Goal: Task Accomplishment & Management: Manage account settings

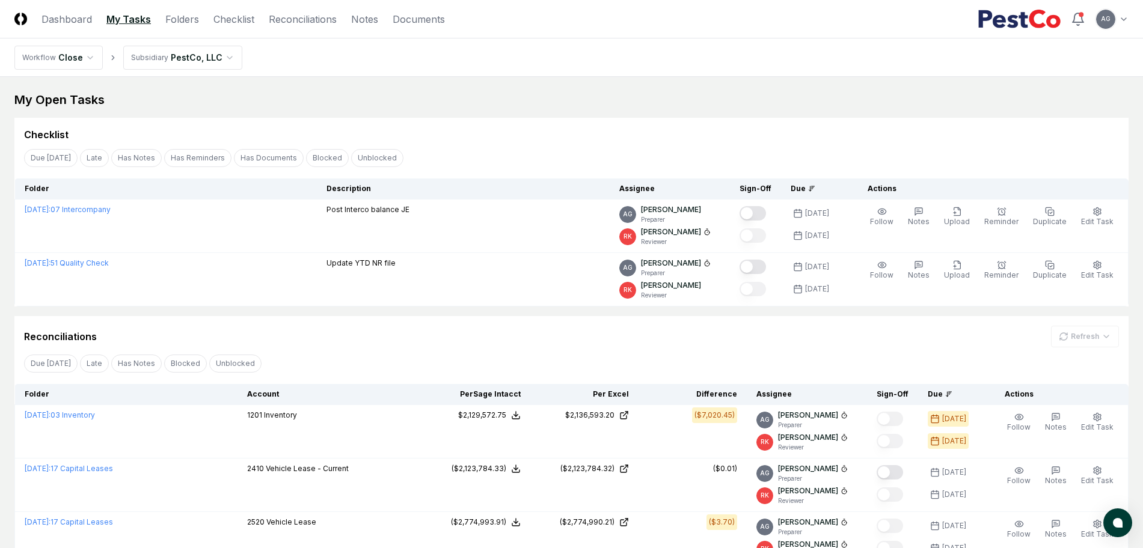
click at [584, 130] on div "Checklist" at bounding box center [571, 134] width 1094 height 14
click at [489, 103] on div "My Open Tasks" at bounding box center [571, 99] width 1114 height 17
click at [527, 124] on div "Checklist" at bounding box center [571, 130] width 1114 height 24
click at [423, 104] on div "My Open Tasks" at bounding box center [571, 99] width 1114 height 17
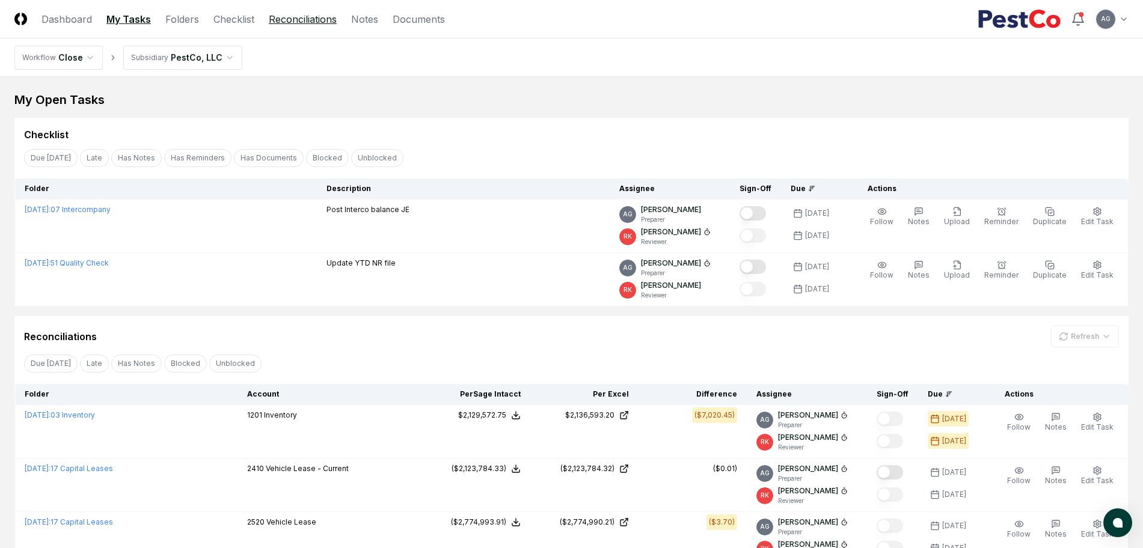
click at [284, 16] on link "Reconciliations" at bounding box center [303, 19] width 68 height 14
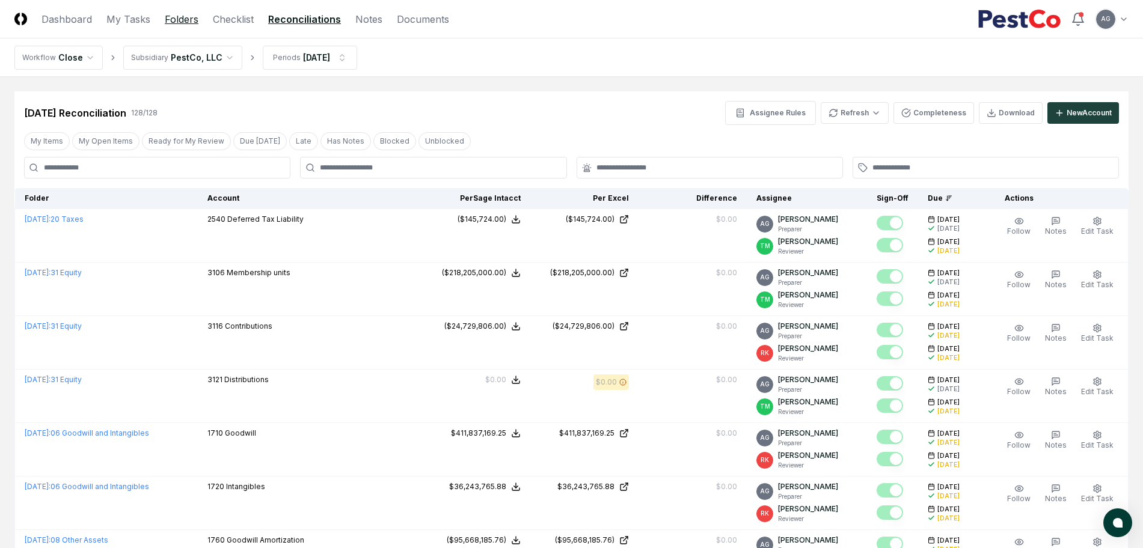
click at [183, 23] on link "Folders" at bounding box center [182, 19] width 34 height 14
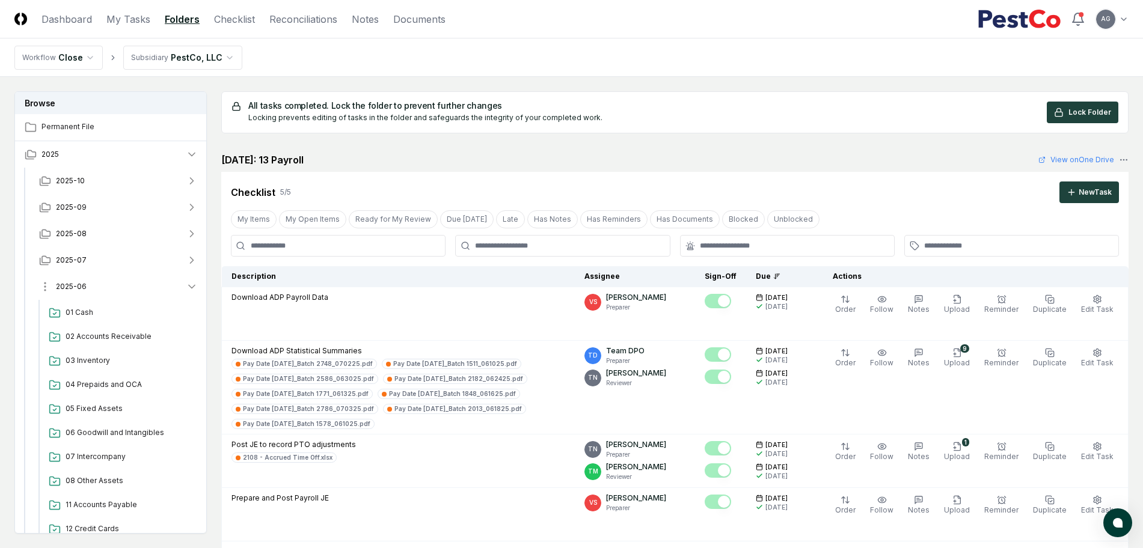
click at [102, 285] on button "2025-06" at bounding box center [118, 286] width 178 height 26
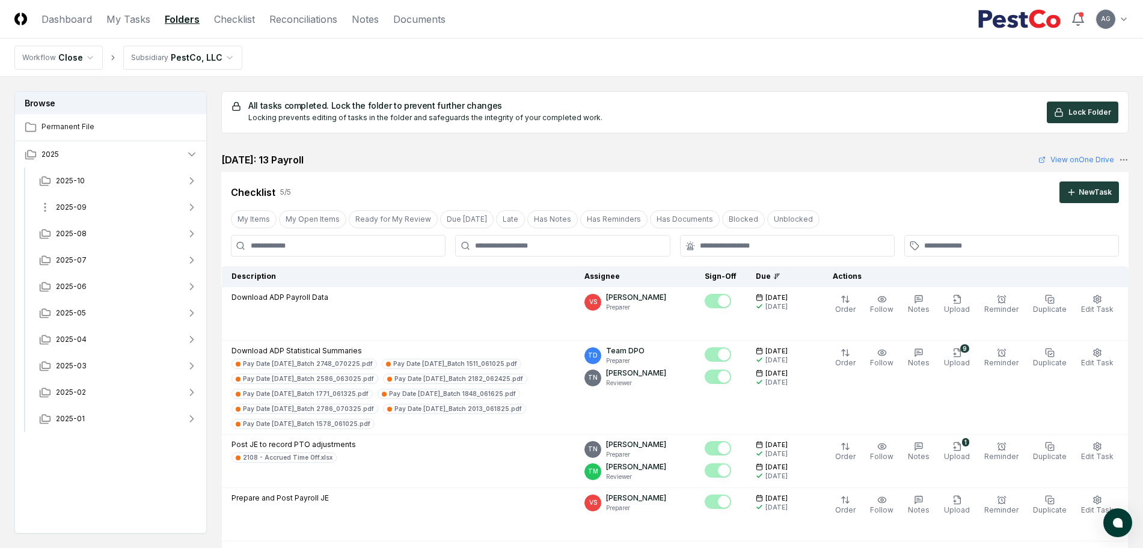
click at [109, 211] on button "2025-09" at bounding box center [118, 207] width 178 height 26
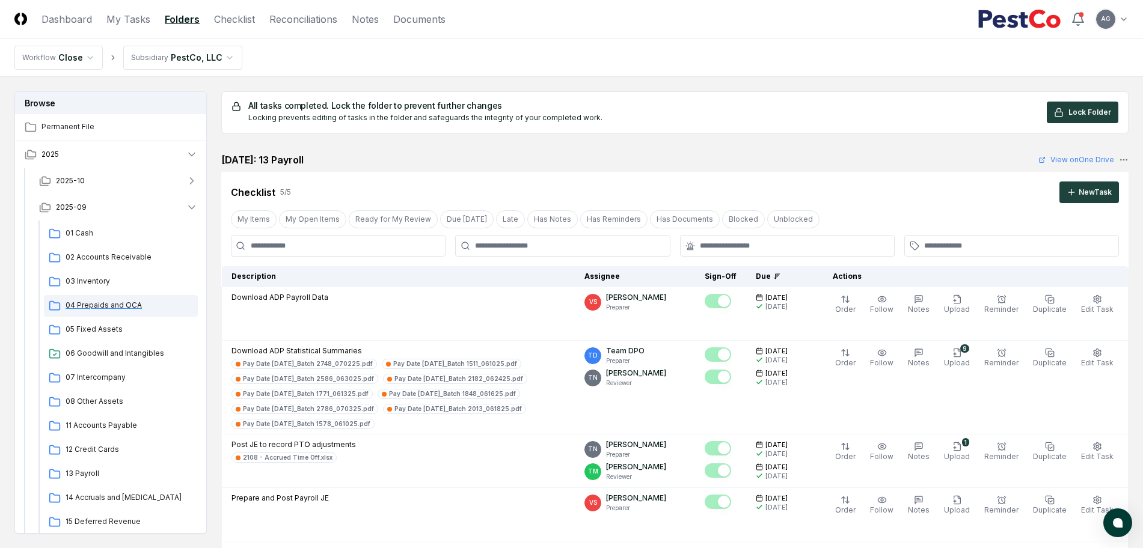
click at [108, 305] on span "04 Prepaids and OCA" at bounding box center [129, 305] width 127 height 11
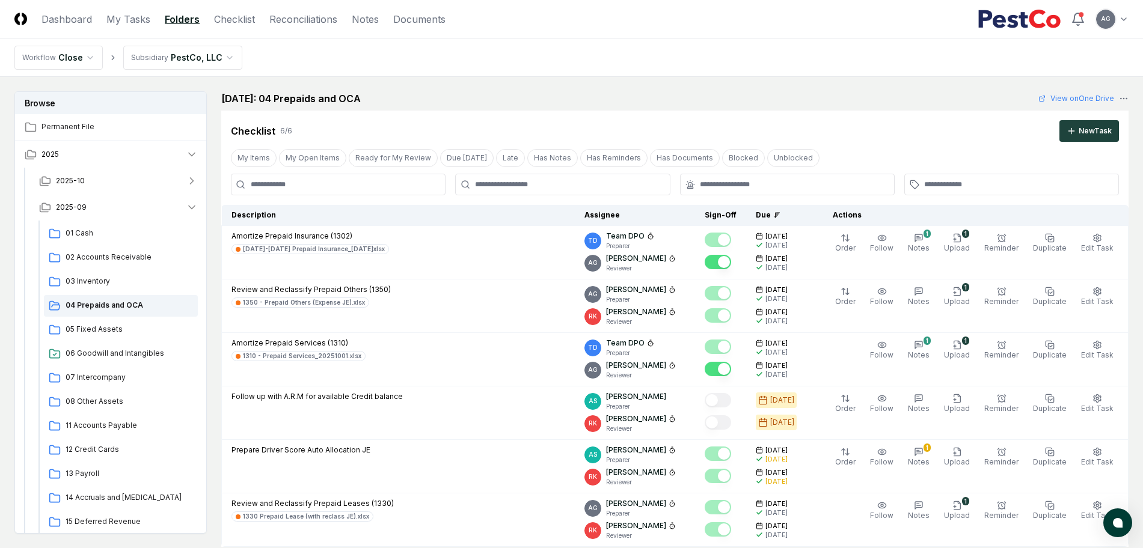
click at [736, 97] on div "September 2025: 04 Prepaids and OCA View on One Drive" at bounding box center [674, 98] width 907 height 14
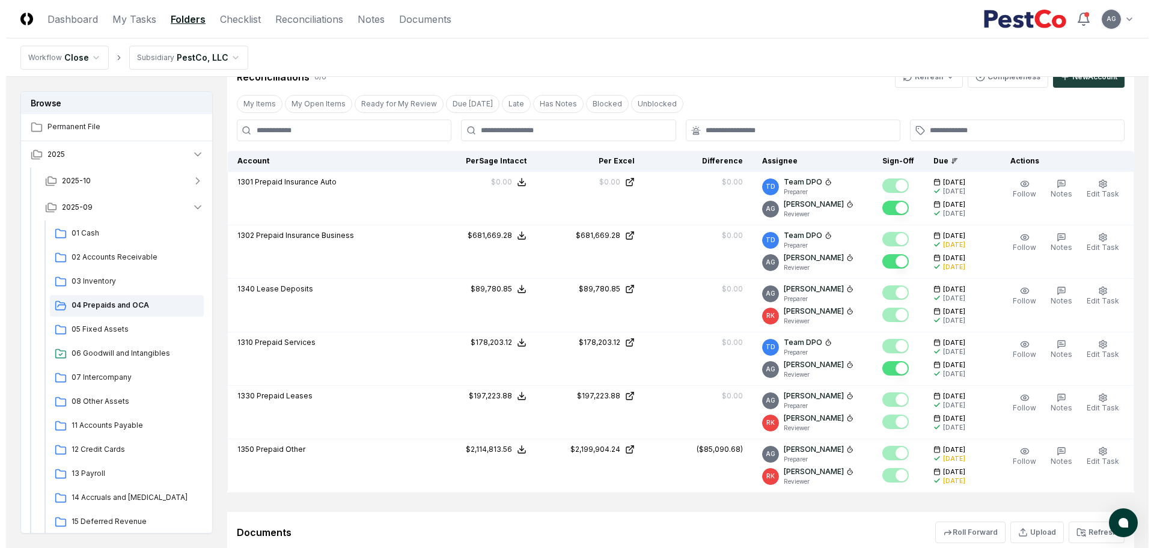
scroll to position [526, 0]
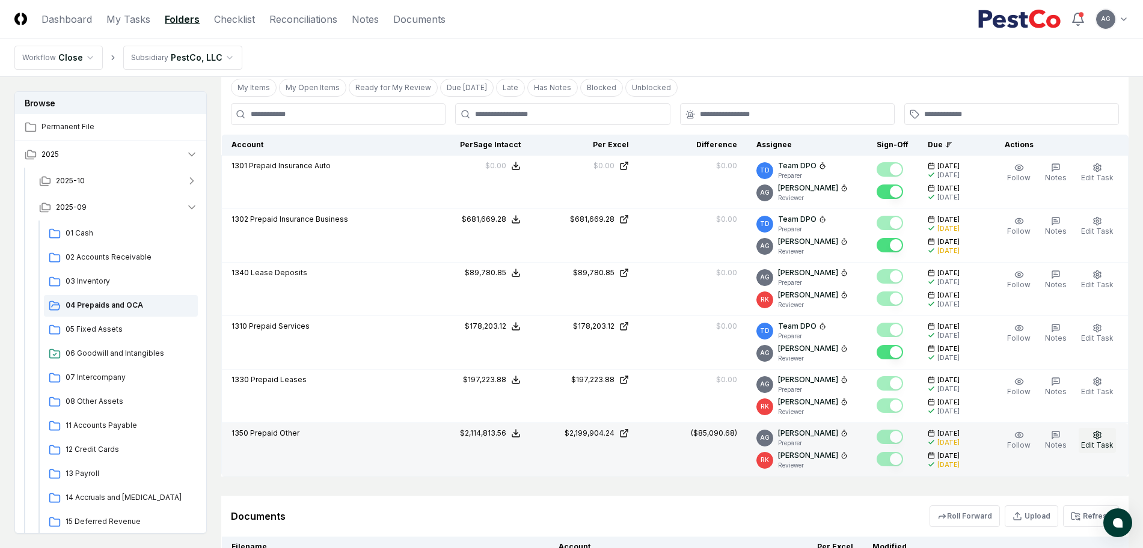
click at [1102, 441] on span "Edit Task" at bounding box center [1097, 445] width 32 height 9
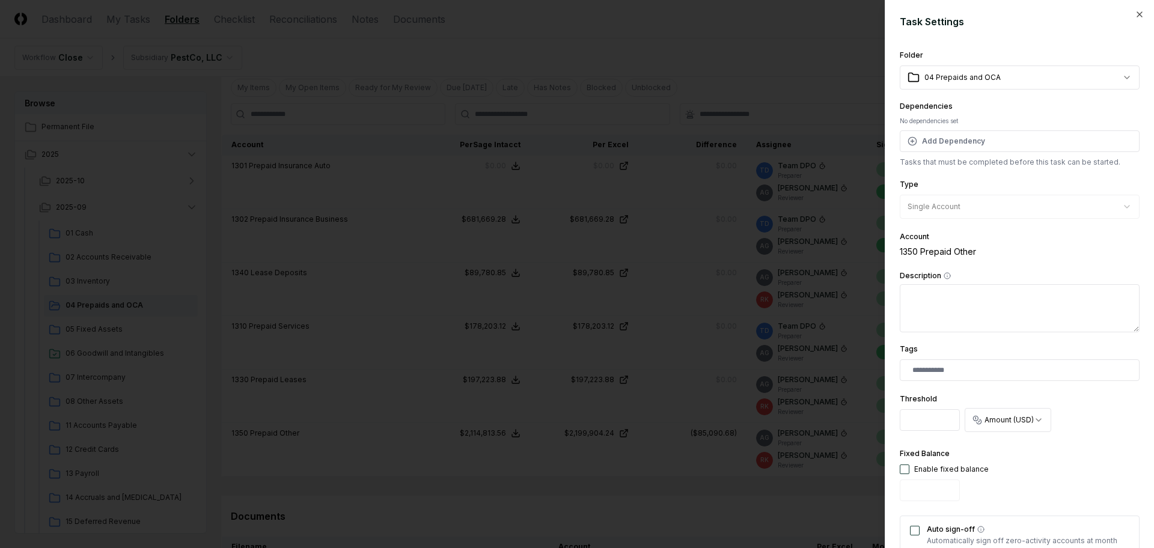
drag, startPoint x: 939, startPoint y: 418, endPoint x: 902, endPoint y: 418, distance: 37.3
click at [902, 418] on input "*****" at bounding box center [930, 420] width 60 height 22
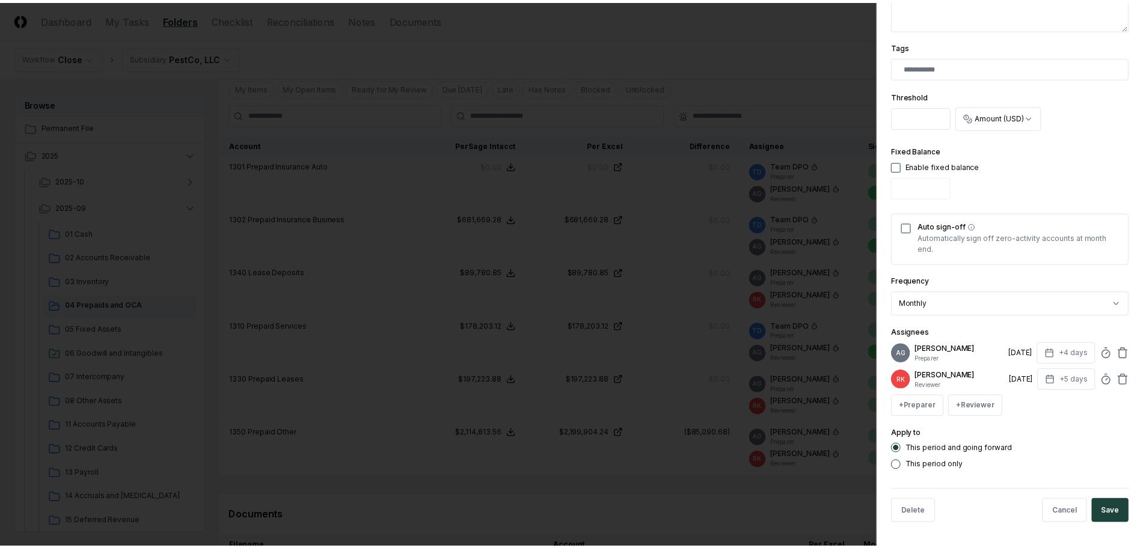
scroll to position [312, 0]
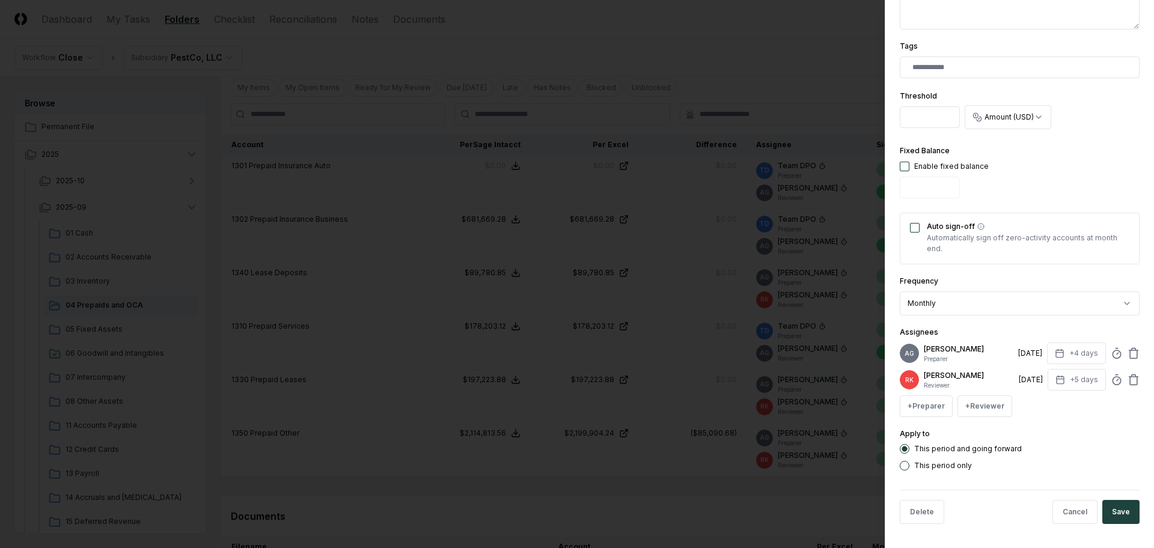
type input "*"
click at [1120, 511] on button "Save" at bounding box center [1120, 512] width 37 height 24
click at [591, 490] on body "CloseCore Dashboard My Tasks Folders Checklist Reconciliations Notes Documents …" at bounding box center [571, 202] width 1143 height 1457
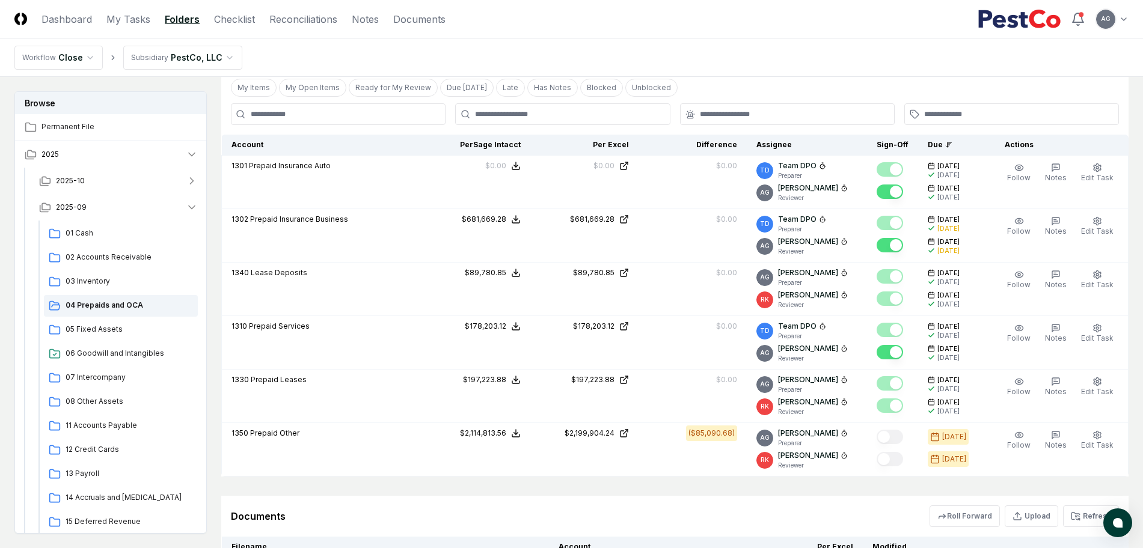
click at [692, 496] on div "Documents Roll Forward Upload Refresh" at bounding box center [674, 516] width 907 height 41
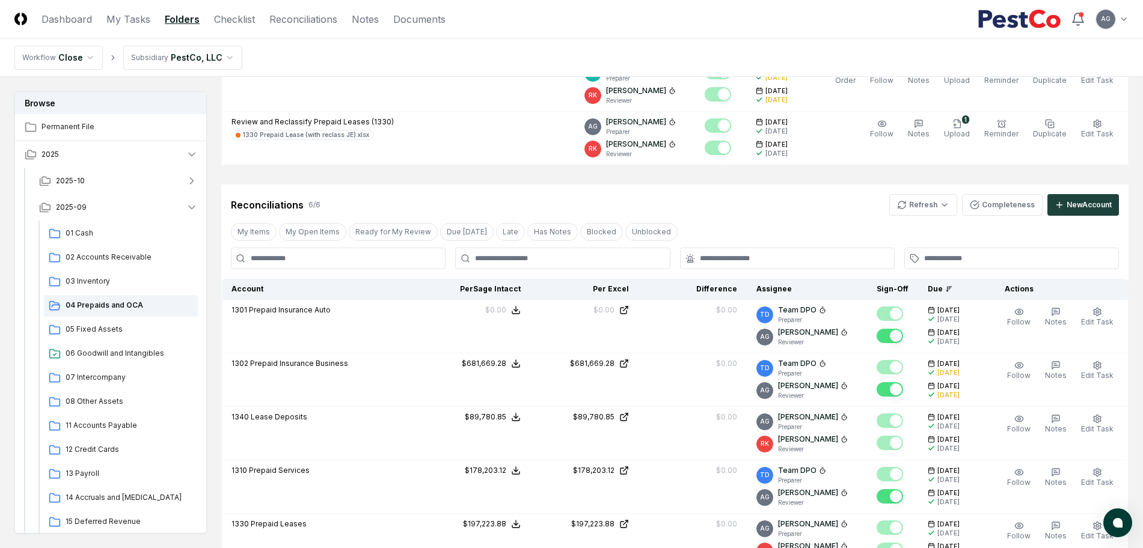
scroll to position [376, 0]
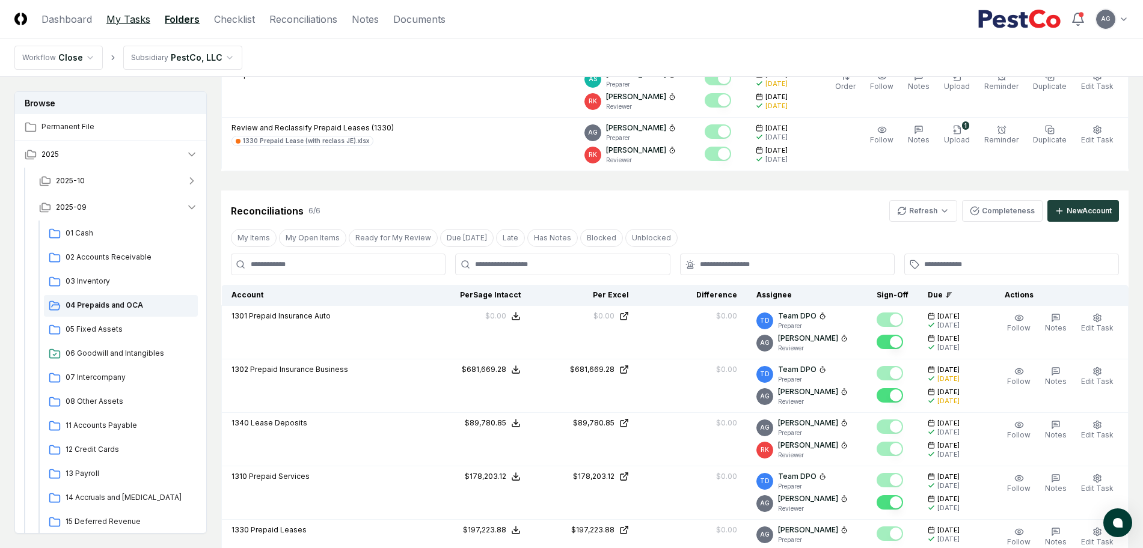
click at [130, 21] on link "My Tasks" at bounding box center [128, 19] width 44 height 14
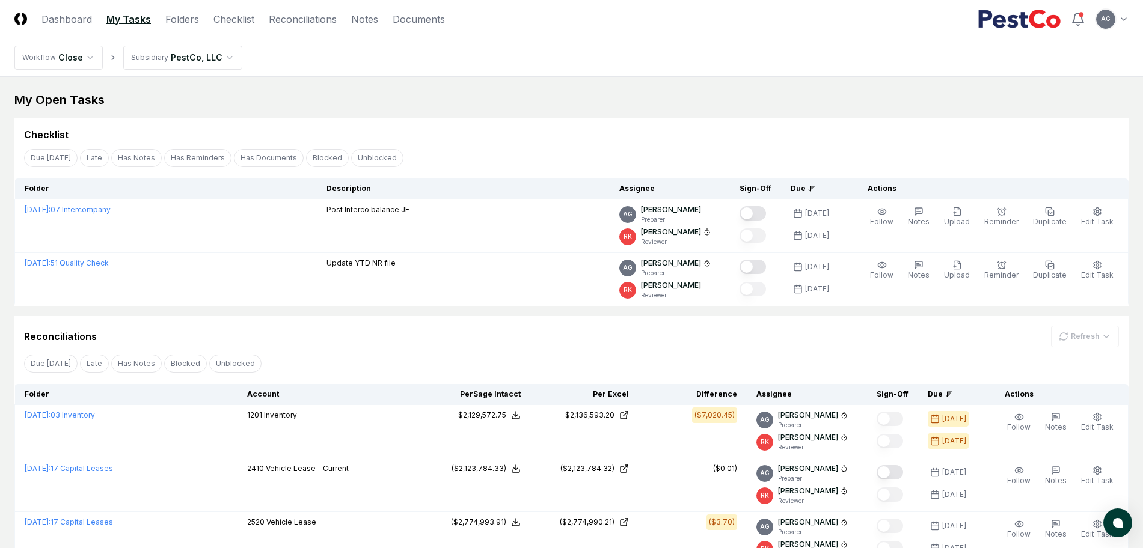
click at [485, 127] on div "Checklist" at bounding box center [571, 134] width 1094 height 14
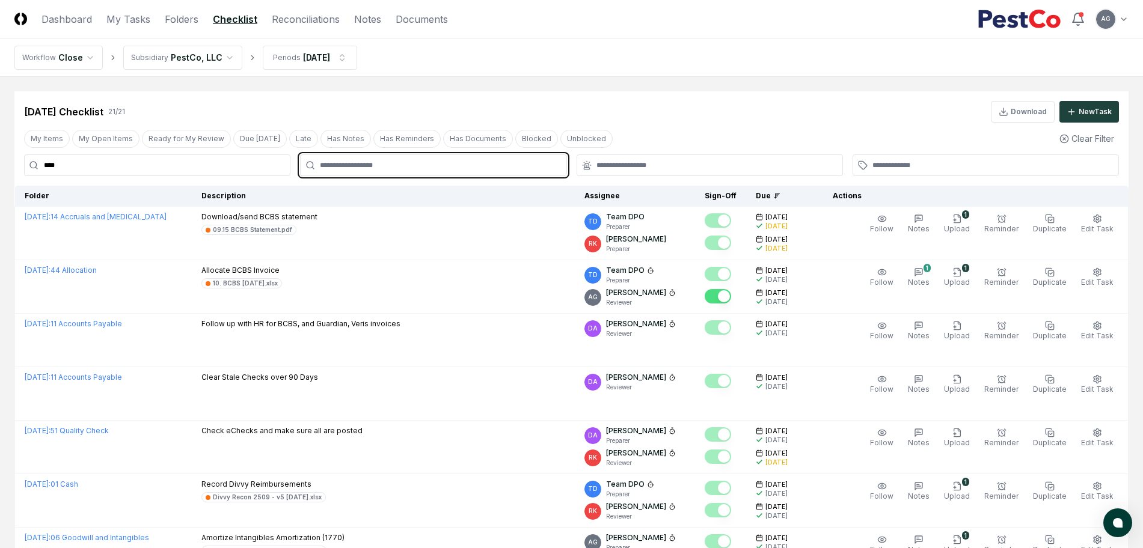
drag, startPoint x: 0, startPoint y: 0, endPoint x: 384, endPoint y: 168, distance: 419.3
click at [384, 168] on input "text" at bounding box center [439, 165] width 239 height 11
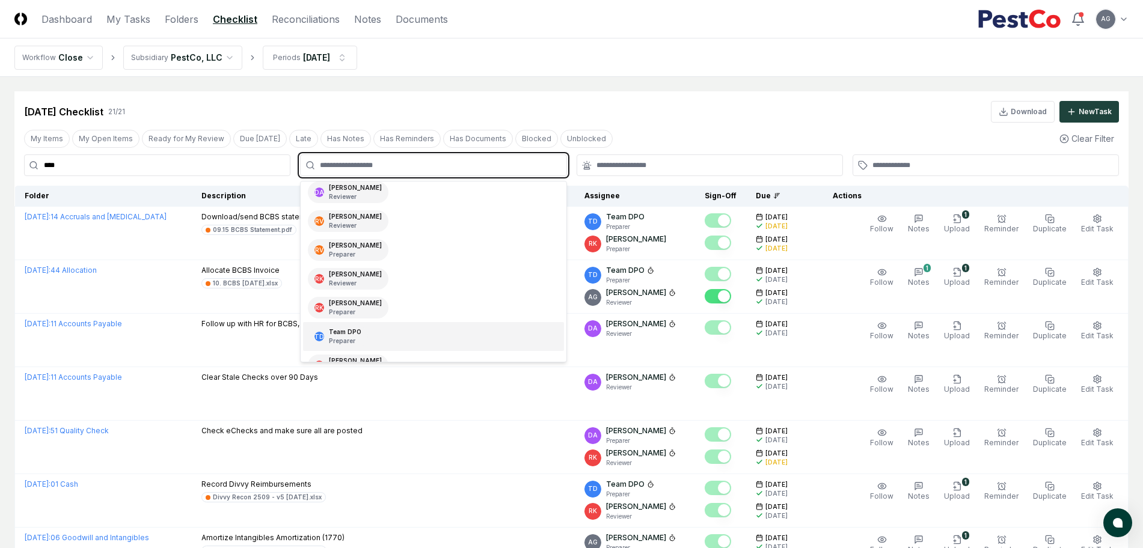
click at [400, 330] on div "TD Team DPO Preparer" at bounding box center [433, 336] width 260 height 29
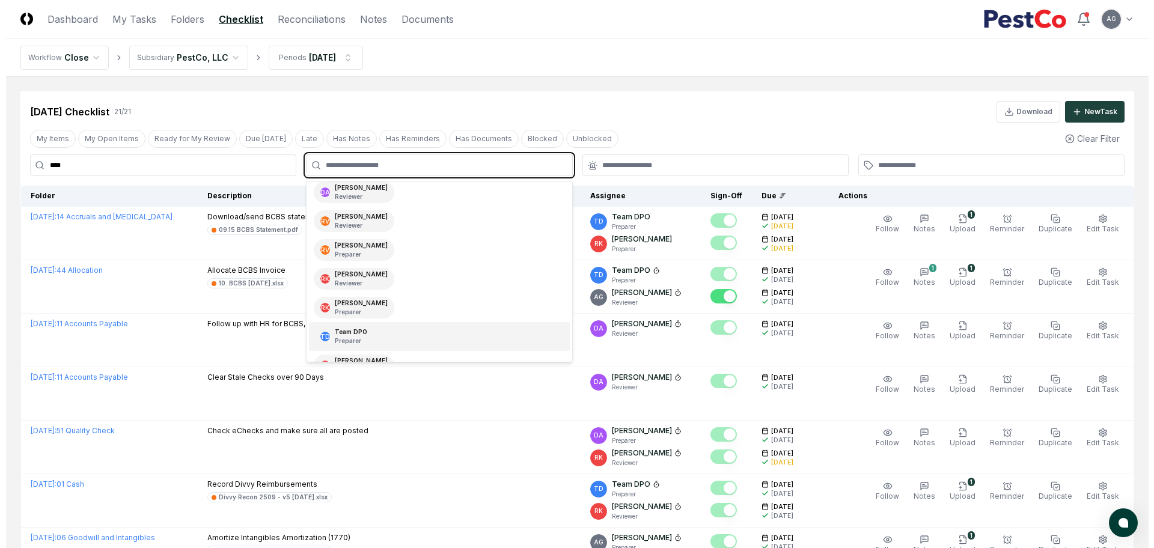
scroll to position [142, 0]
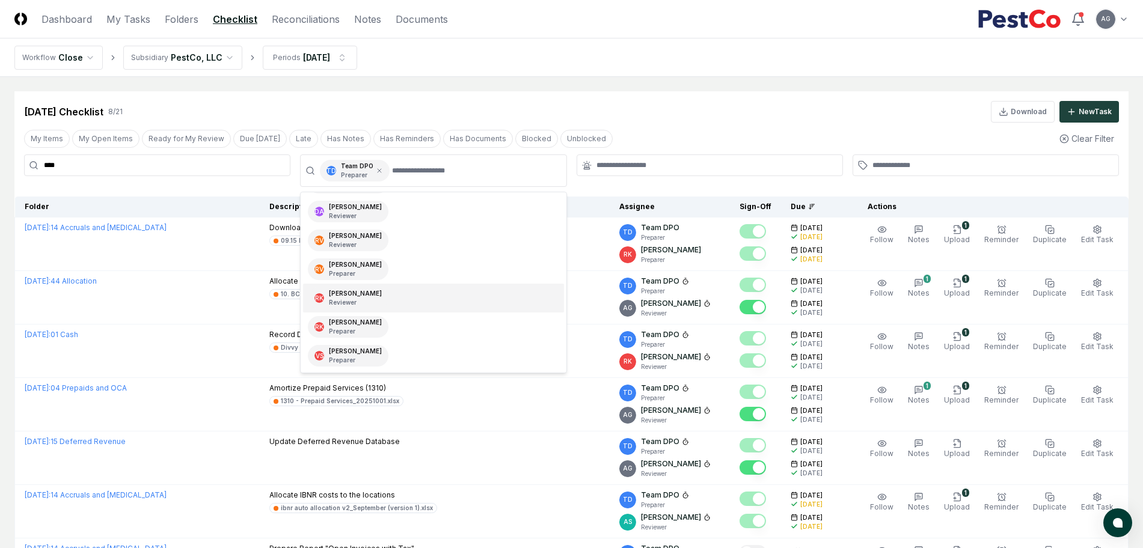
click at [691, 98] on div "[DATE] Checklist 8 / 21 Download New Task" at bounding box center [571, 106] width 1114 height 31
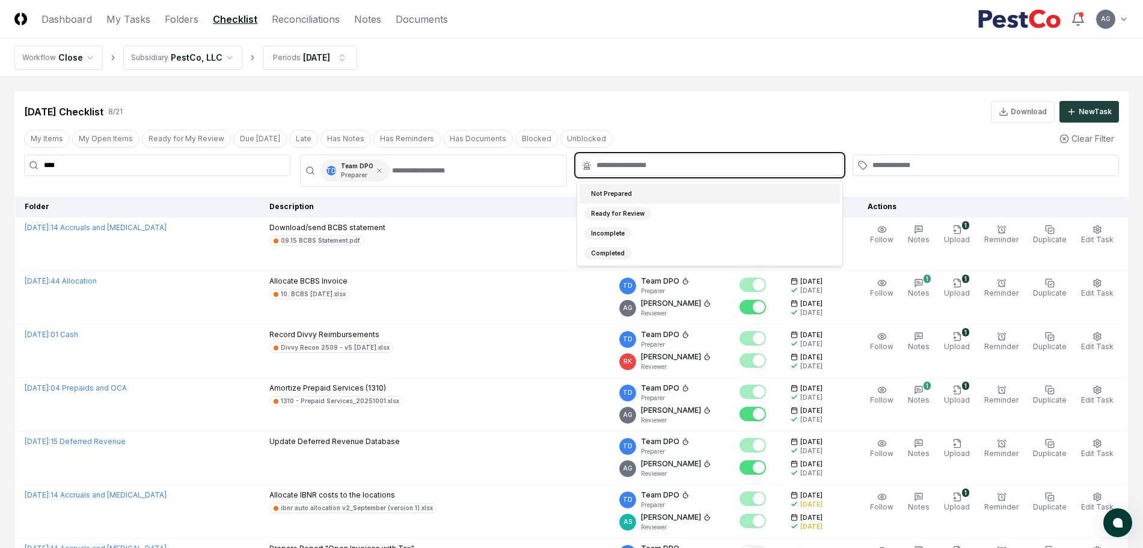
click at [670, 168] on input "text" at bounding box center [715, 165] width 239 height 11
click at [669, 192] on div "Not Prepared" at bounding box center [709, 194] width 260 height 20
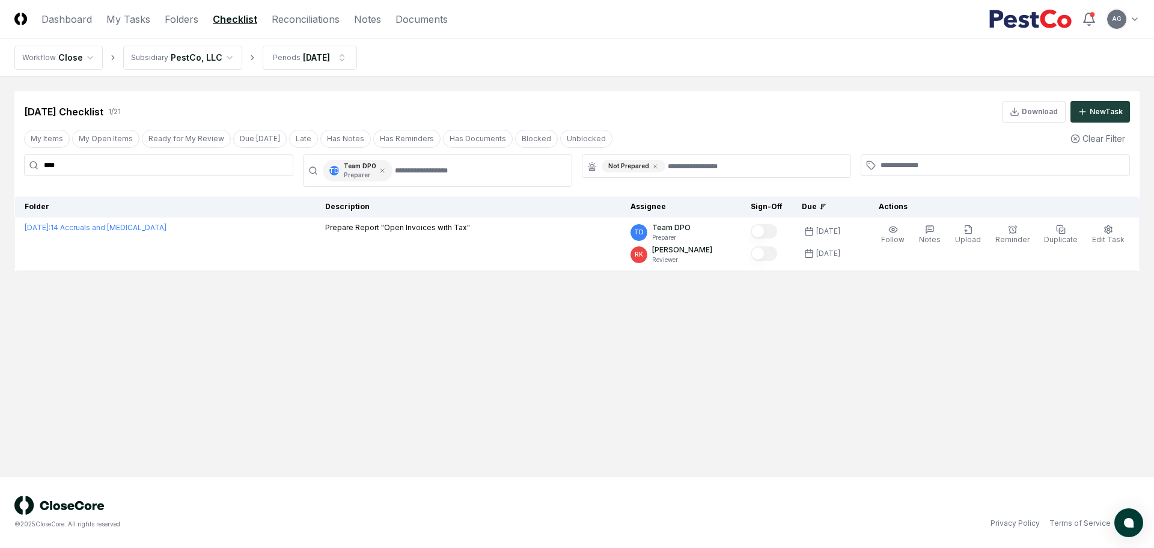
click at [677, 97] on div "[DATE] Checklist 1 / 21 Download New Task" at bounding box center [576, 106] width 1125 height 31
click at [348, 59] on html "CloseCore Dashboard My Tasks Folders Checklist Reconciliations Notes Documents …" at bounding box center [577, 274] width 1154 height 548
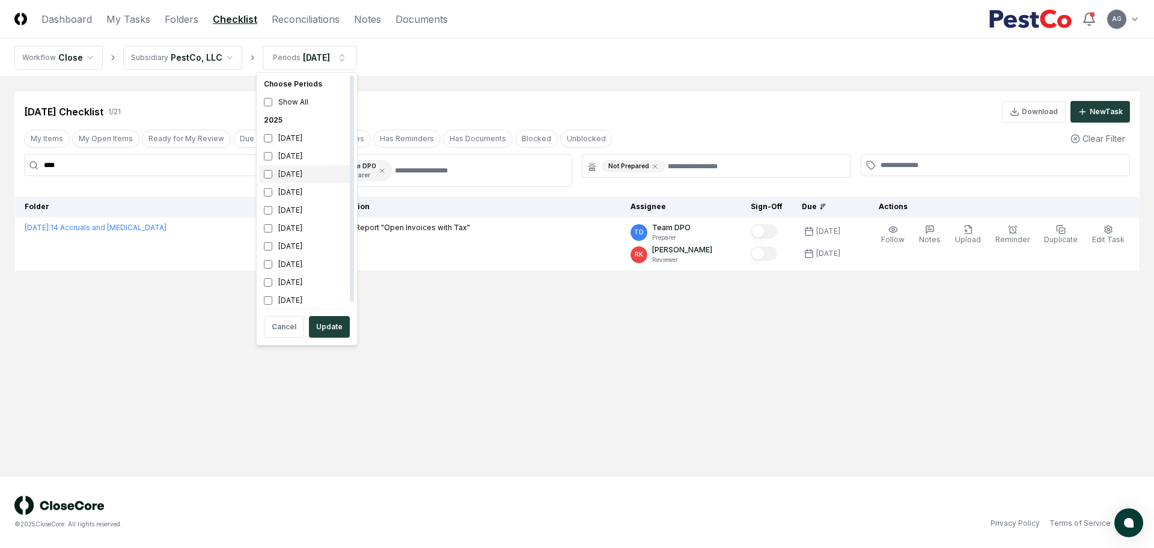
click at [302, 176] on div "[DATE]" at bounding box center [307, 174] width 96 height 18
click at [308, 156] on div "[DATE]" at bounding box center [307, 156] width 96 height 18
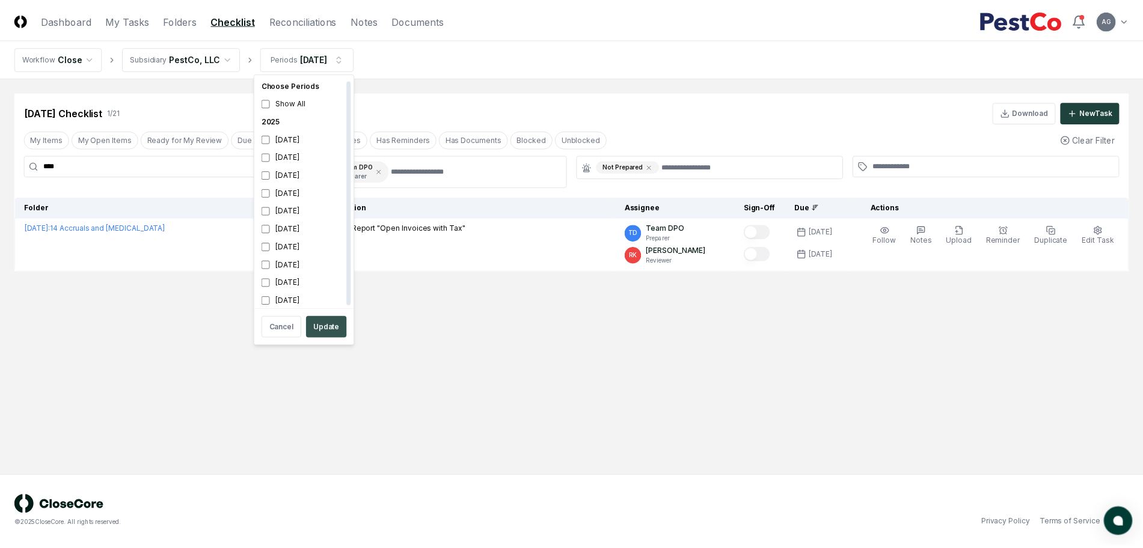
scroll to position [4, 0]
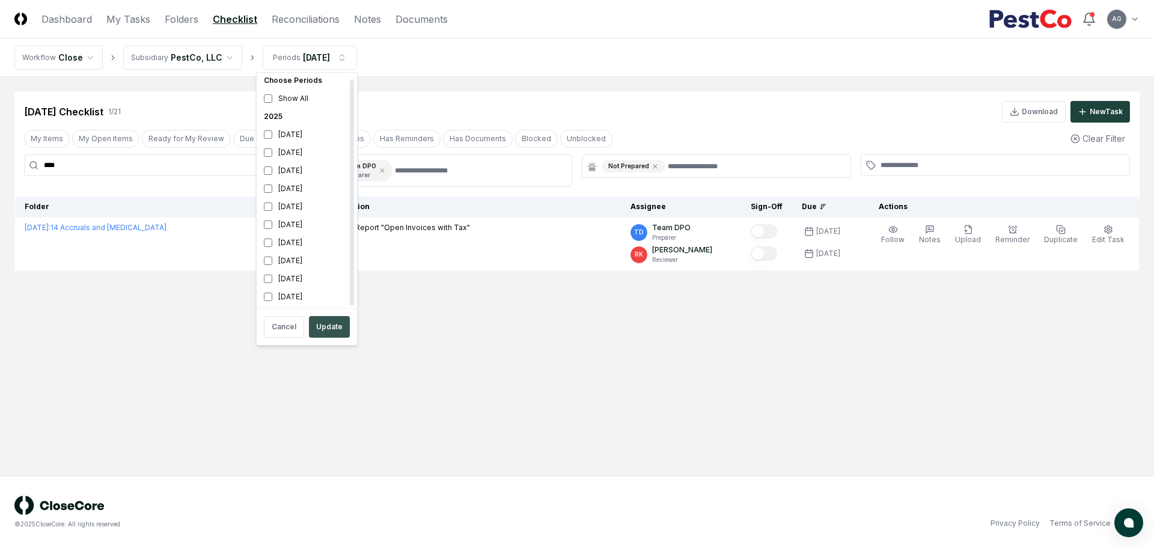
click at [322, 326] on button "Update" at bounding box center [329, 327] width 41 height 22
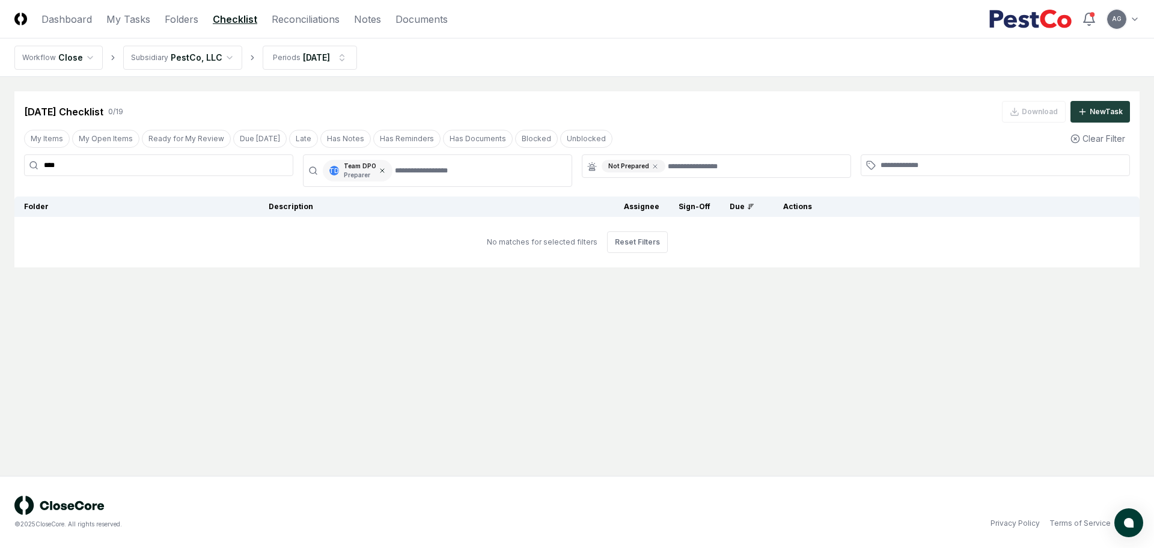
click at [382, 170] on icon at bounding box center [382, 170] width 7 height 7
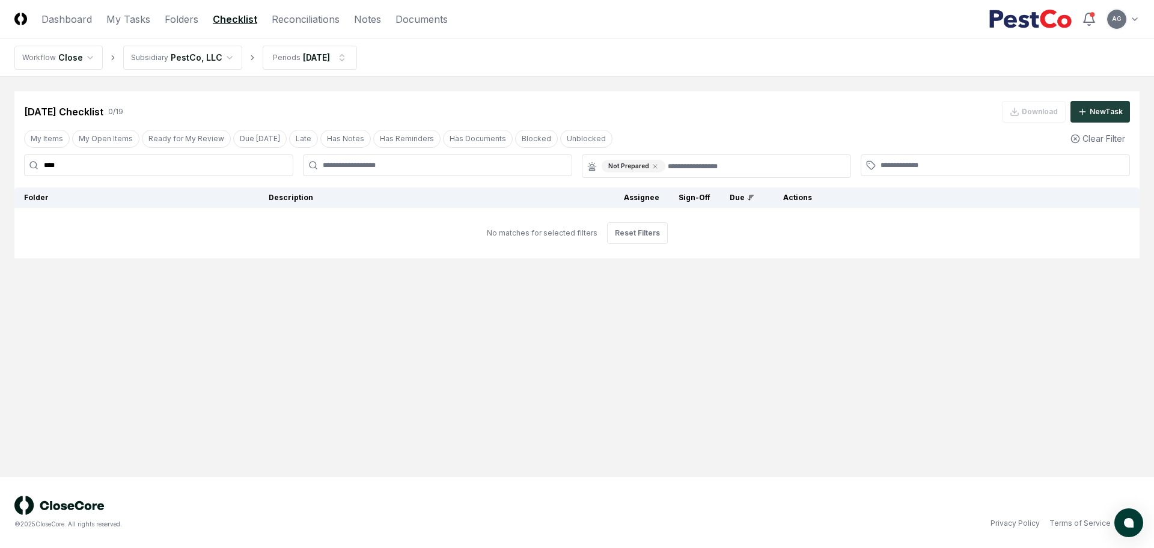
click at [224, 169] on input "****" at bounding box center [158, 165] width 269 height 22
drag, startPoint x: 224, startPoint y: 169, endPoint x: 60, endPoint y: 175, distance: 164.8
click at [59, 175] on input "****" at bounding box center [158, 165] width 269 height 22
click at [70, 165] on input "****" at bounding box center [158, 165] width 269 height 22
drag, startPoint x: 101, startPoint y: 171, endPoint x: 40, endPoint y: 172, distance: 61.3
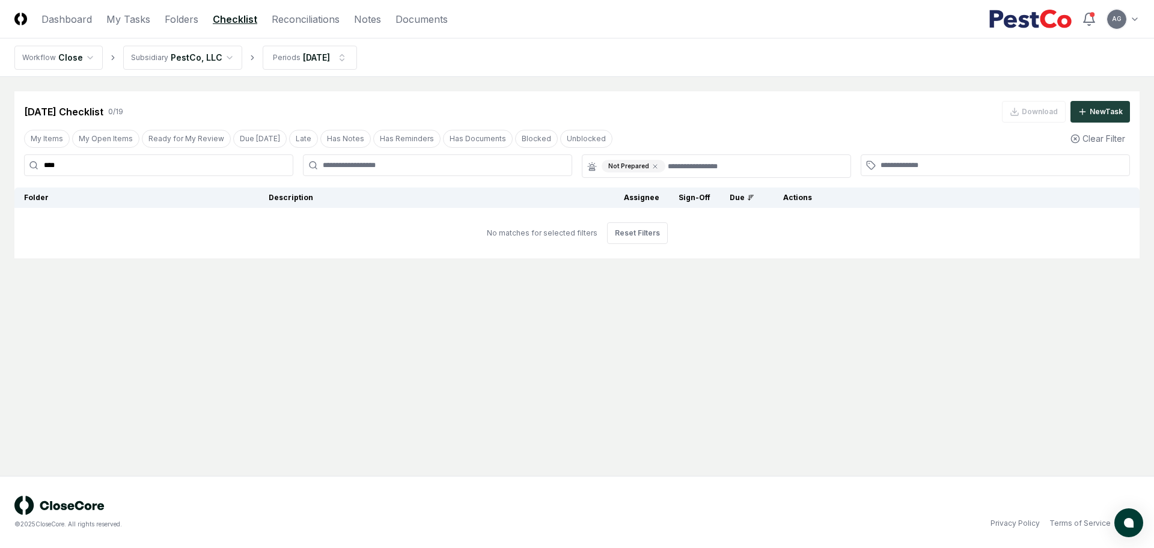
click at [40, 172] on input "****" at bounding box center [158, 165] width 269 height 22
type input "**********"
click at [654, 166] on icon at bounding box center [655, 166] width 7 height 7
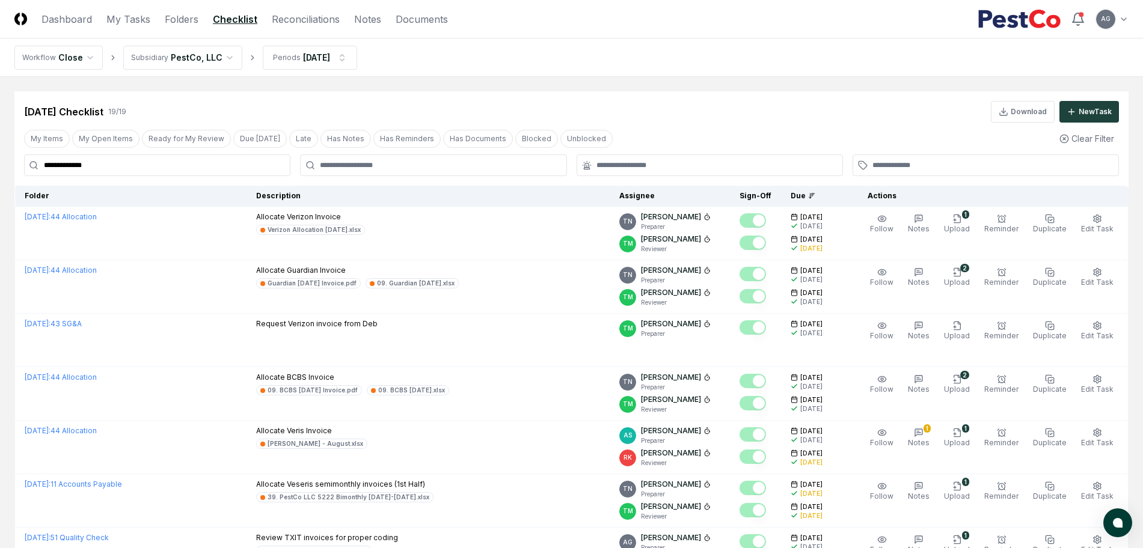
drag, startPoint x: 143, startPoint y: 165, endPoint x: 41, endPoint y: 163, distance: 102.2
click at [41, 163] on input "**********" at bounding box center [157, 165] width 266 height 22
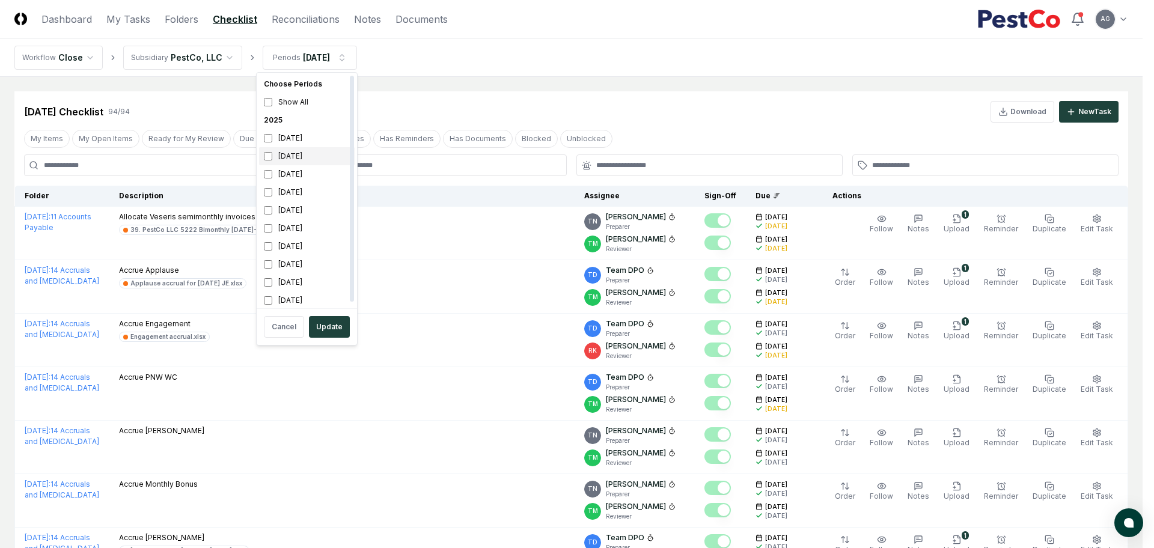
click at [314, 159] on div "[DATE]" at bounding box center [307, 156] width 96 height 18
click at [302, 175] on div "[DATE]" at bounding box center [307, 174] width 96 height 18
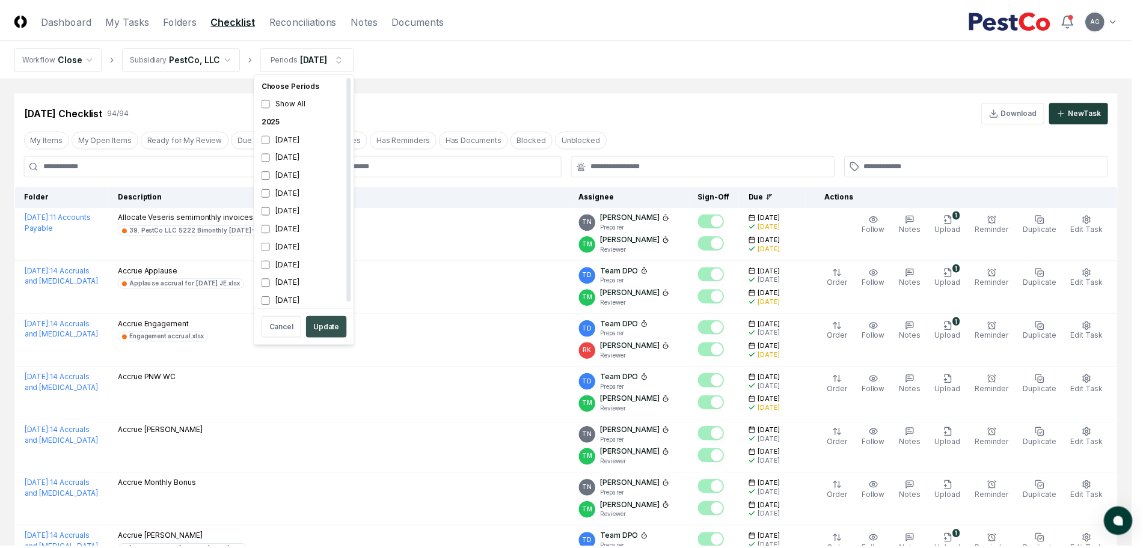
scroll to position [4, 0]
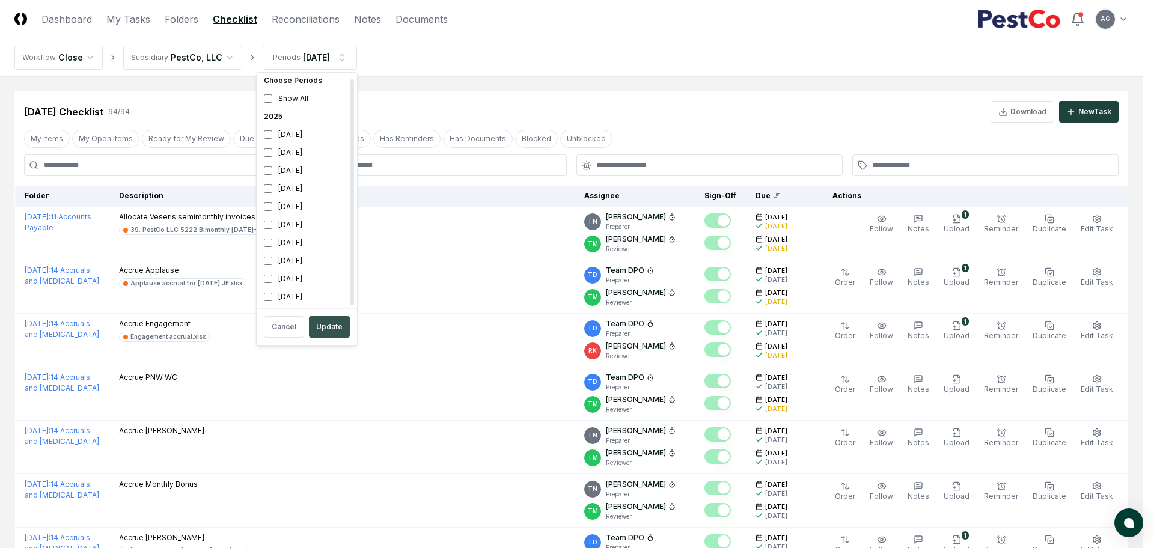
click at [325, 327] on button "Update" at bounding box center [329, 327] width 41 height 22
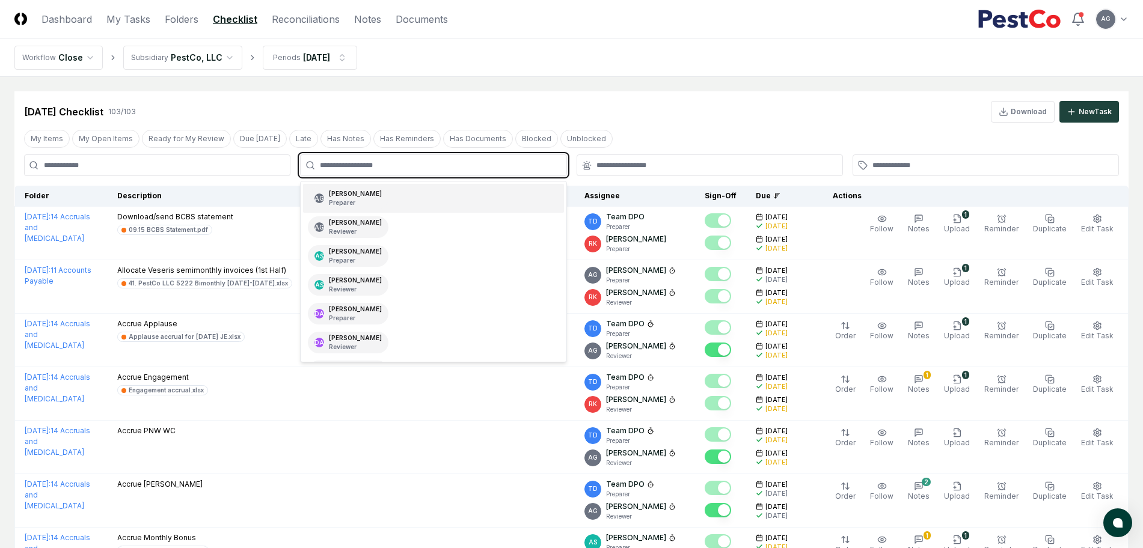
click at [495, 163] on input "text" at bounding box center [439, 165] width 239 height 11
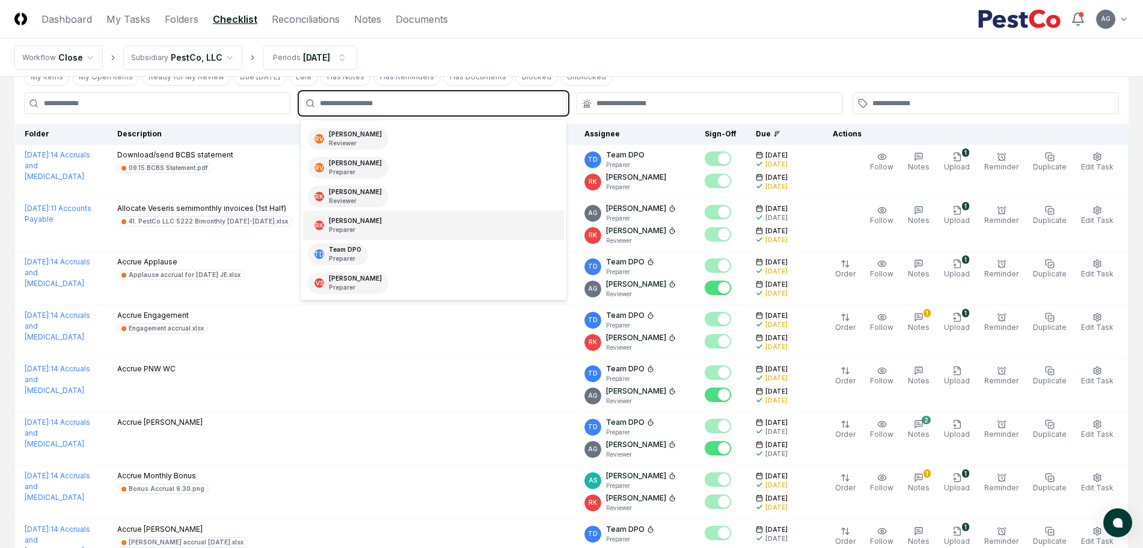
scroll to position [150, 0]
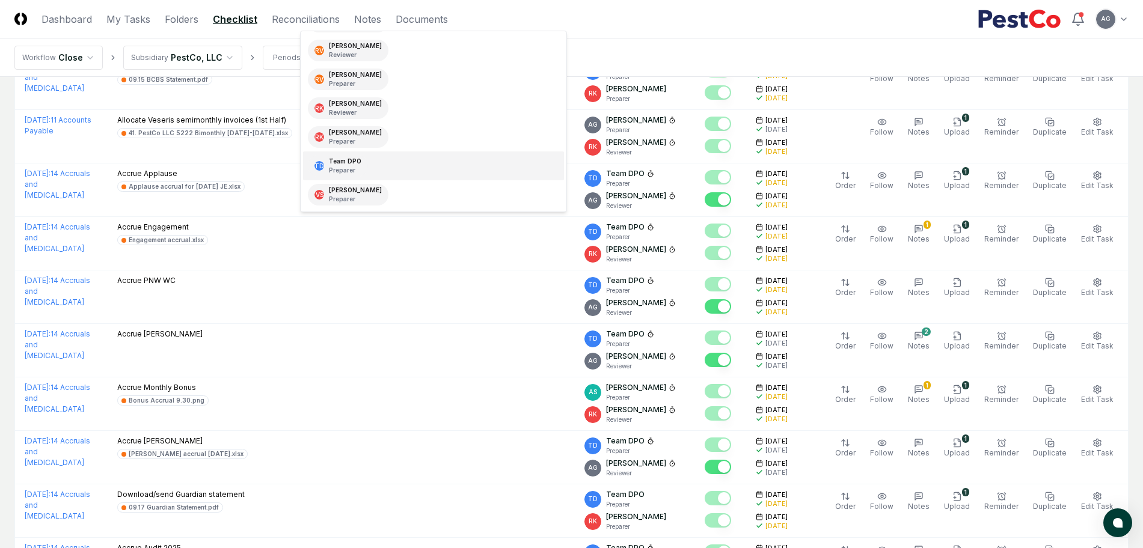
click at [421, 167] on div "TD Team DPO Preparer" at bounding box center [433, 165] width 260 height 29
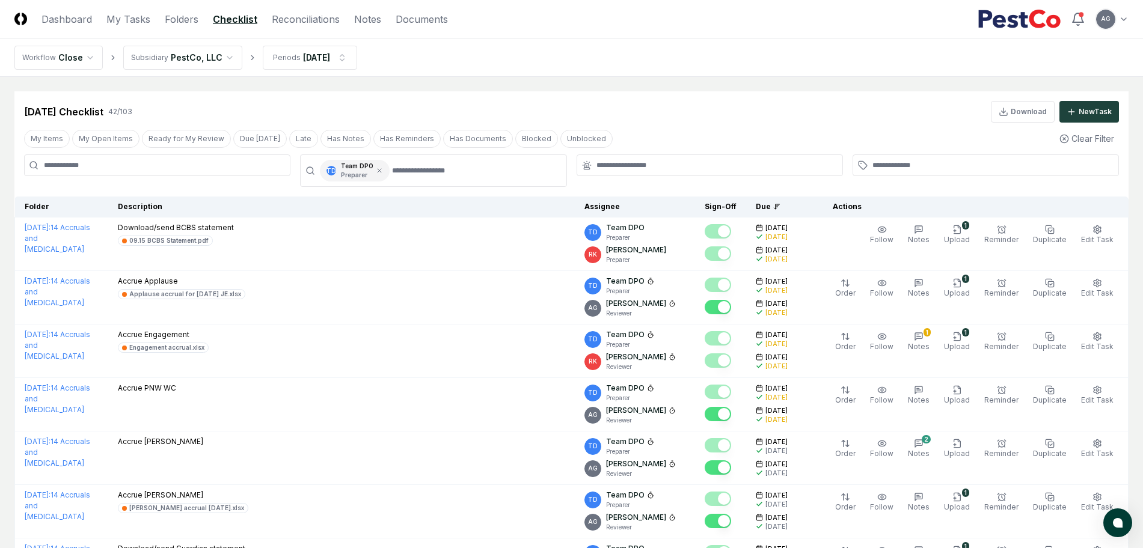
click at [666, 159] on div at bounding box center [709, 165] width 266 height 22
click at [660, 171] on div at bounding box center [709, 165] width 266 height 22
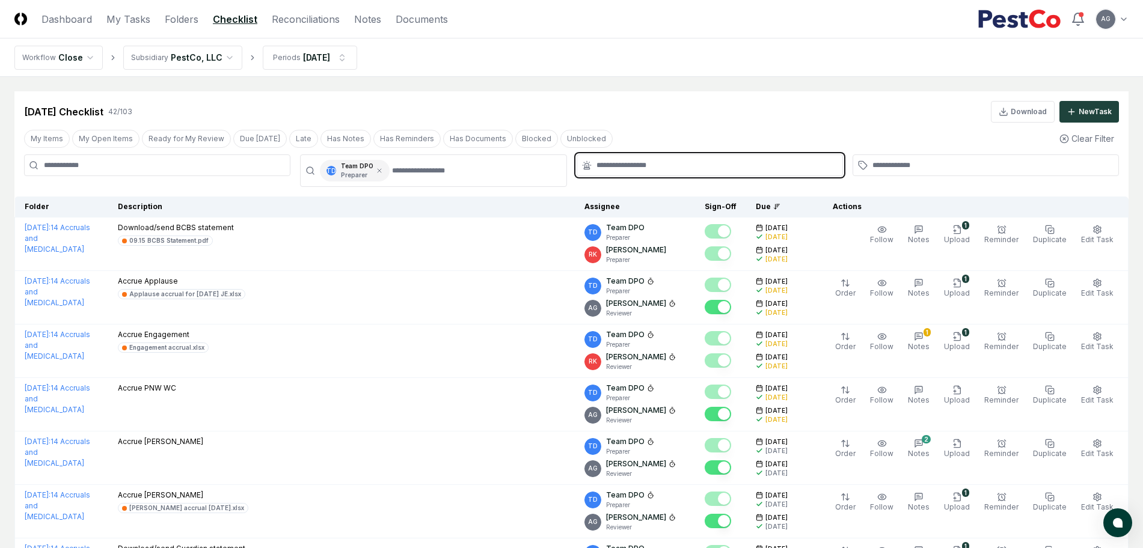
click at [660, 167] on input "text" at bounding box center [715, 165] width 239 height 11
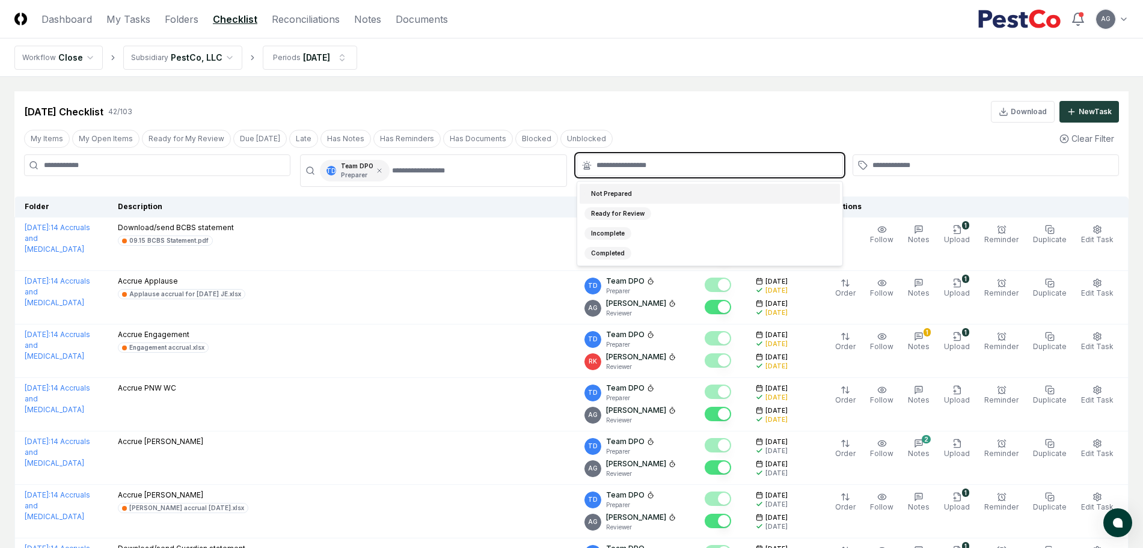
click at [647, 188] on div "Not Prepared" at bounding box center [709, 194] width 260 height 20
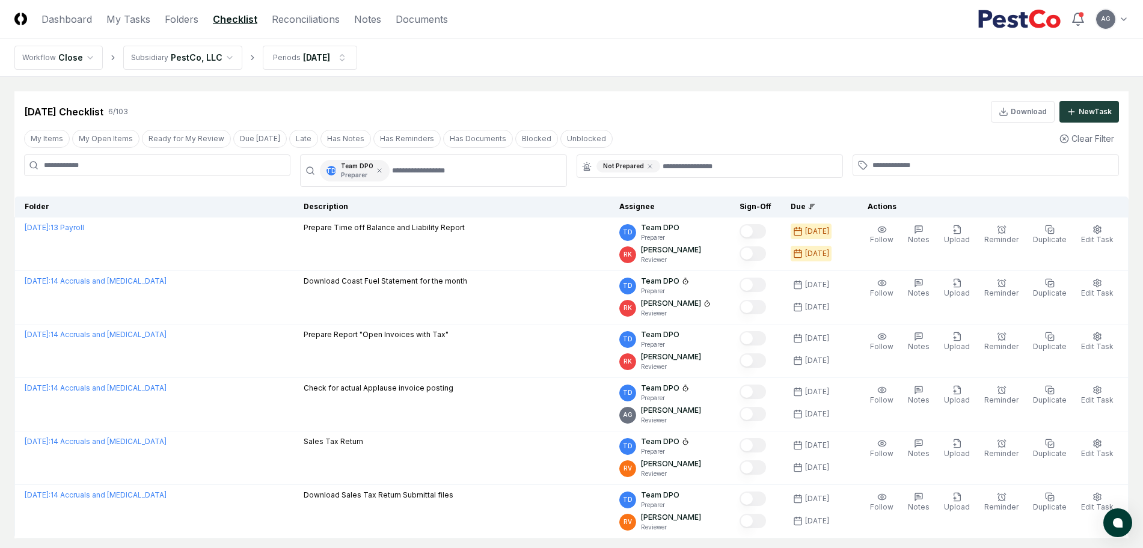
click at [642, 116] on div "[DATE] Checklist 6 / 103 Download New Task" at bounding box center [571, 112] width 1094 height 22
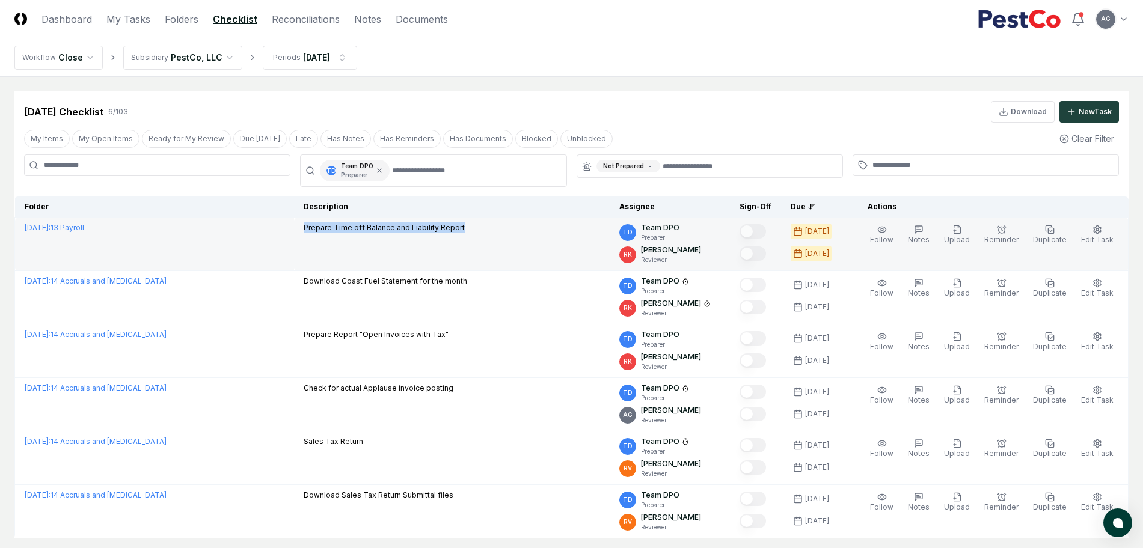
drag, startPoint x: 471, startPoint y: 224, endPoint x: 301, endPoint y: 233, distance: 170.4
click at [301, 233] on td "Prepare Time off Balance and Liability Report" at bounding box center [452, 244] width 316 height 53
copy p "Prepare Time off Balance and Liability Report"
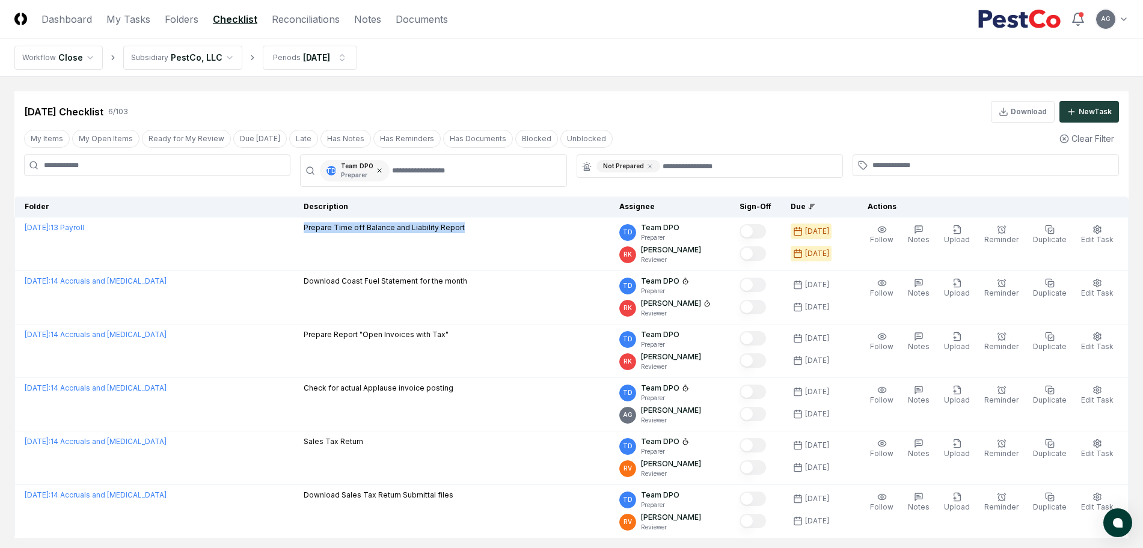
click at [376, 169] on icon at bounding box center [379, 170] width 7 height 7
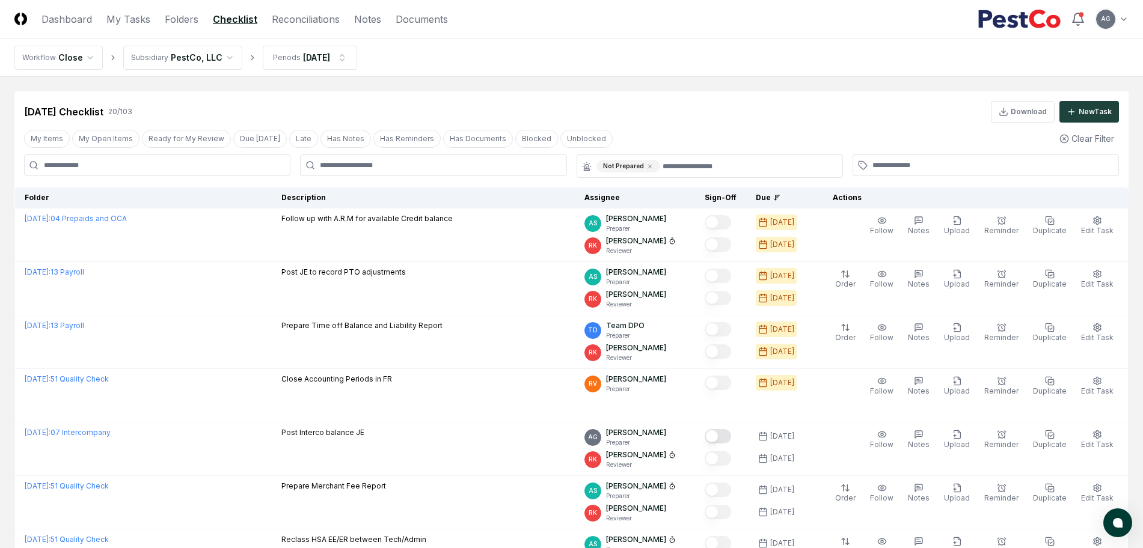
click at [190, 163] on input at bounding box center [157, 165] width 266 height 22
paste input "**********"
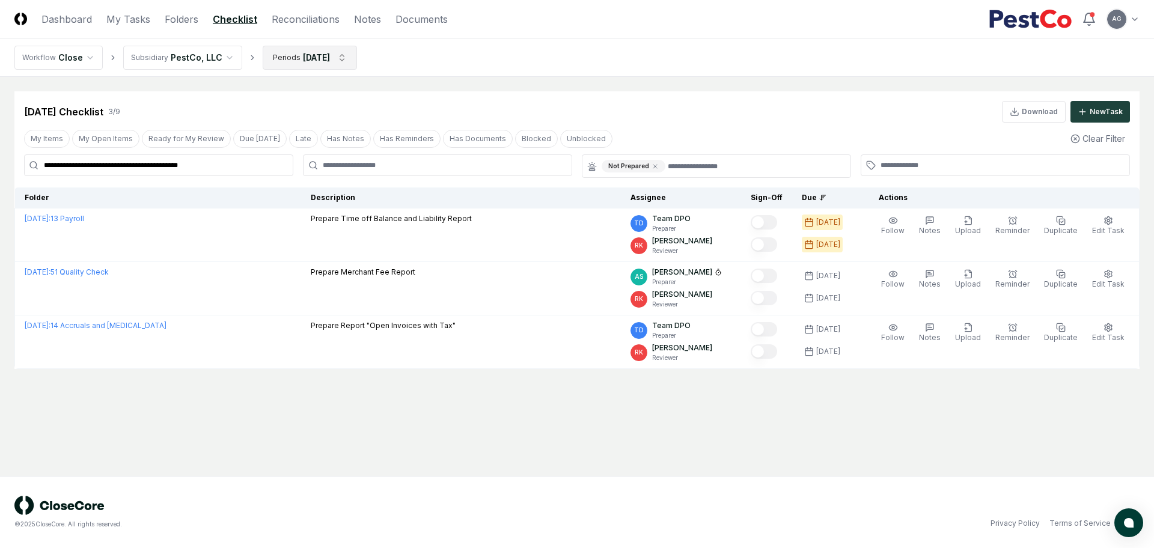
type input "**********"
click at [332, 57] on html "**********" at bounding box center [577, 274] width 1154 height 548
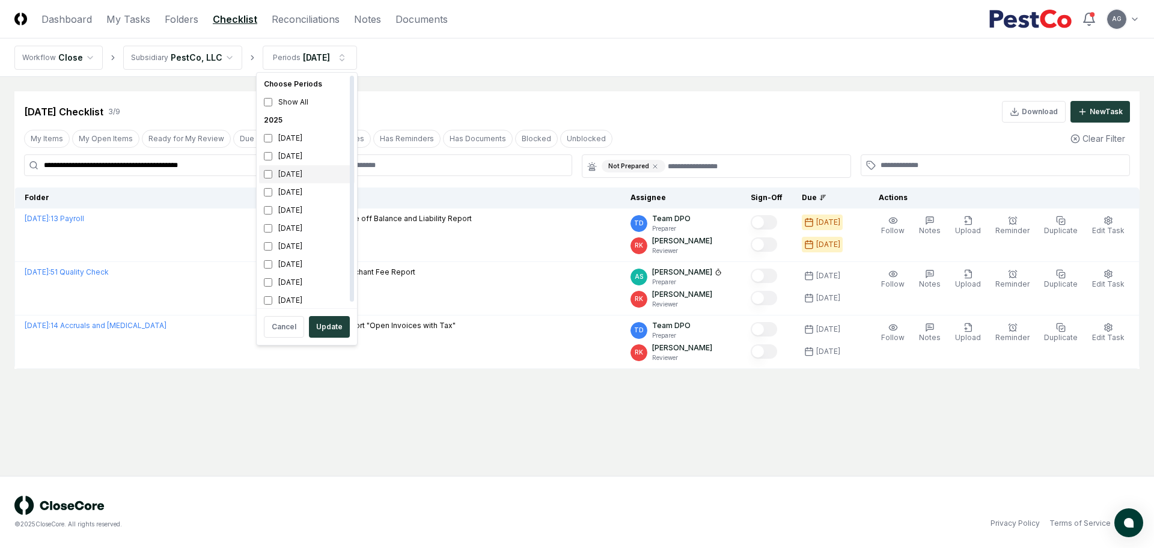
click at [283, 174] on div "[DATE]" at bounding box center [307, 174] width 96 height 18
click at [294, 157] on div "[DATE]" at bounding box center [307, 156] width 96 height 18
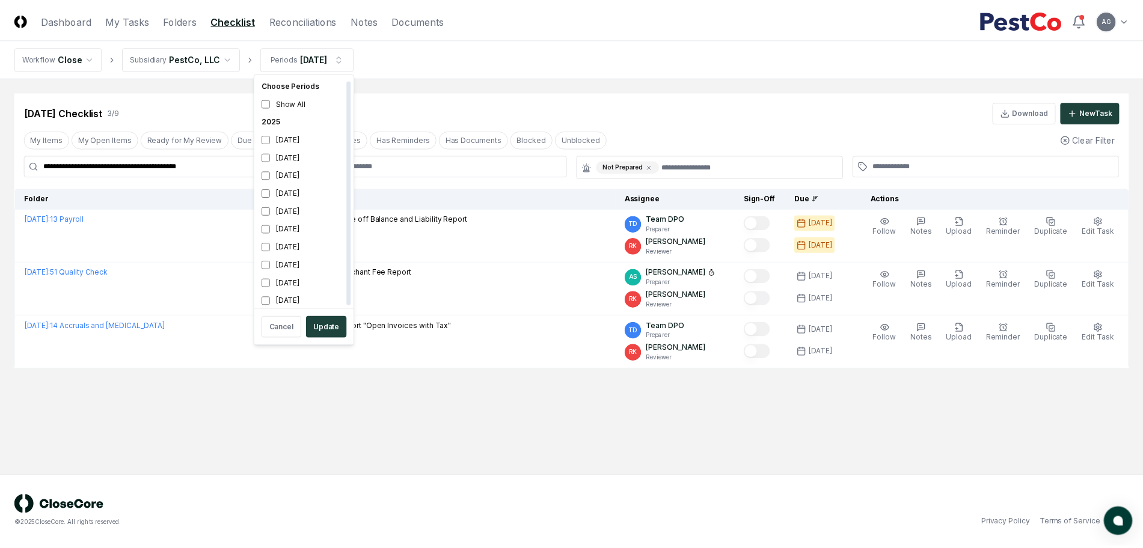
scroll to position [4, 0]
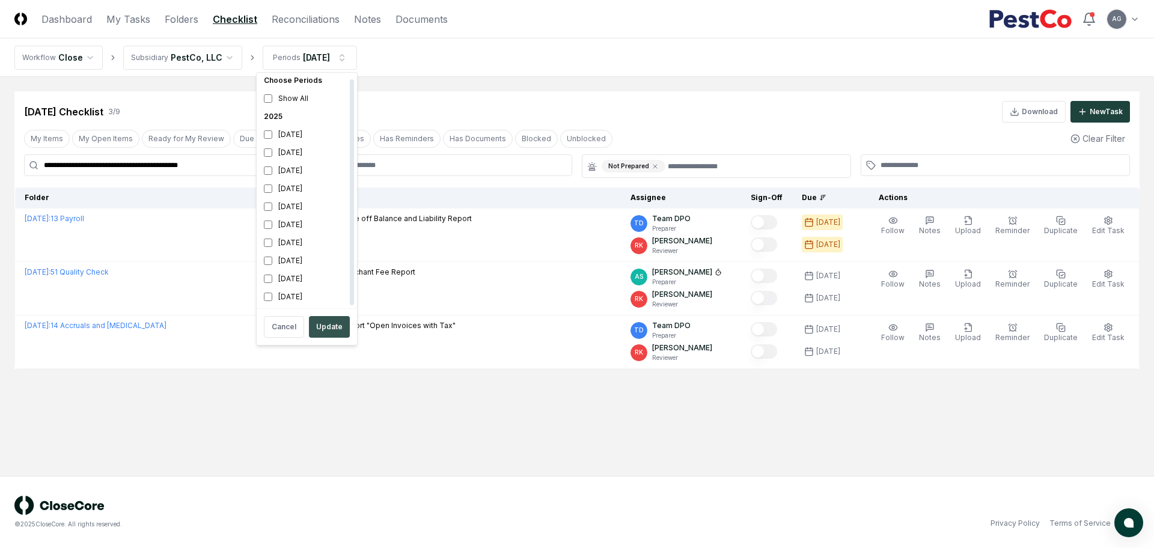
click at [322, 326] on button "Update" at bounding box center [329, 327] width 41 height 22
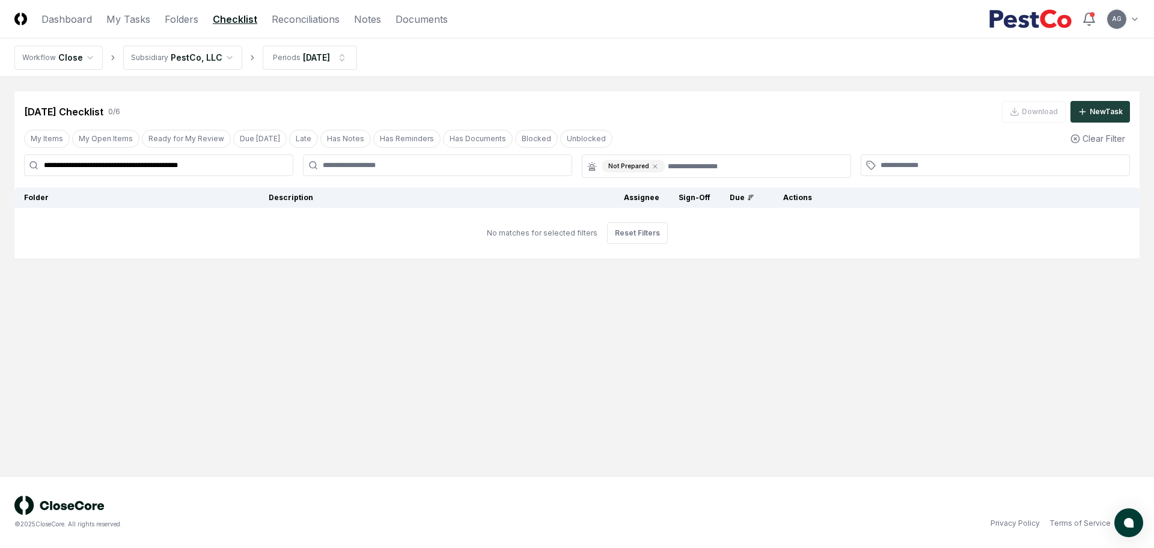
click at [655, 163] on icon at bounding box center [655, 166] width 7 height 7
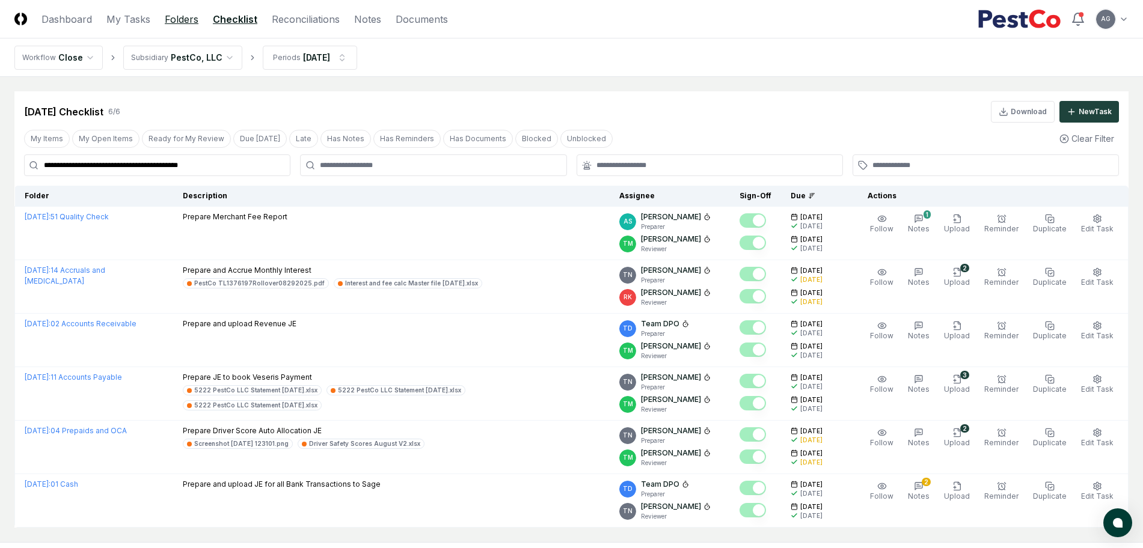
click at [177, 13] on link "Folders" at bounding box center [182, 19] width 34 height 14
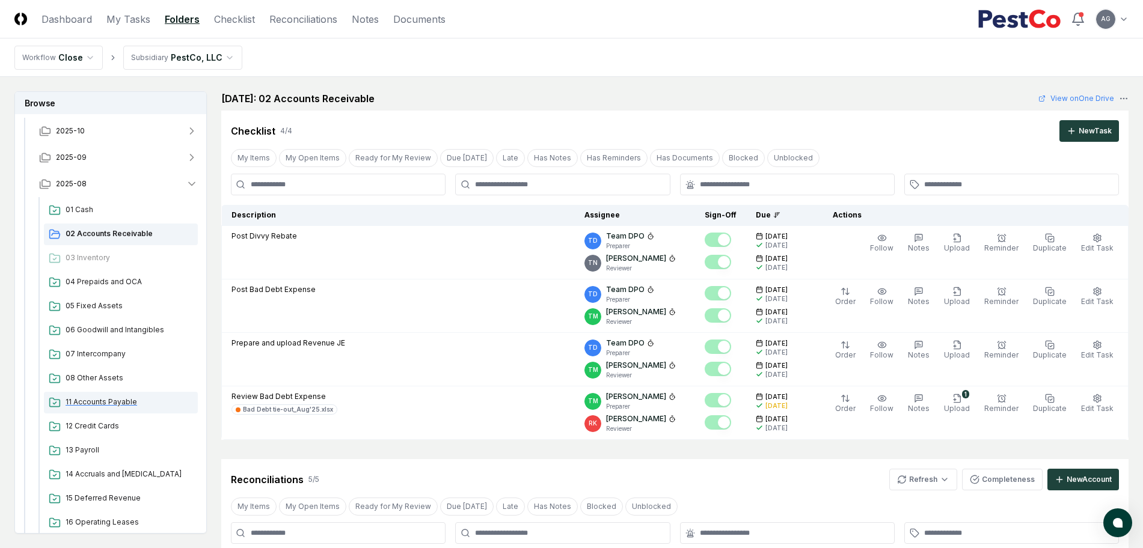
scroll to position [75, 0]
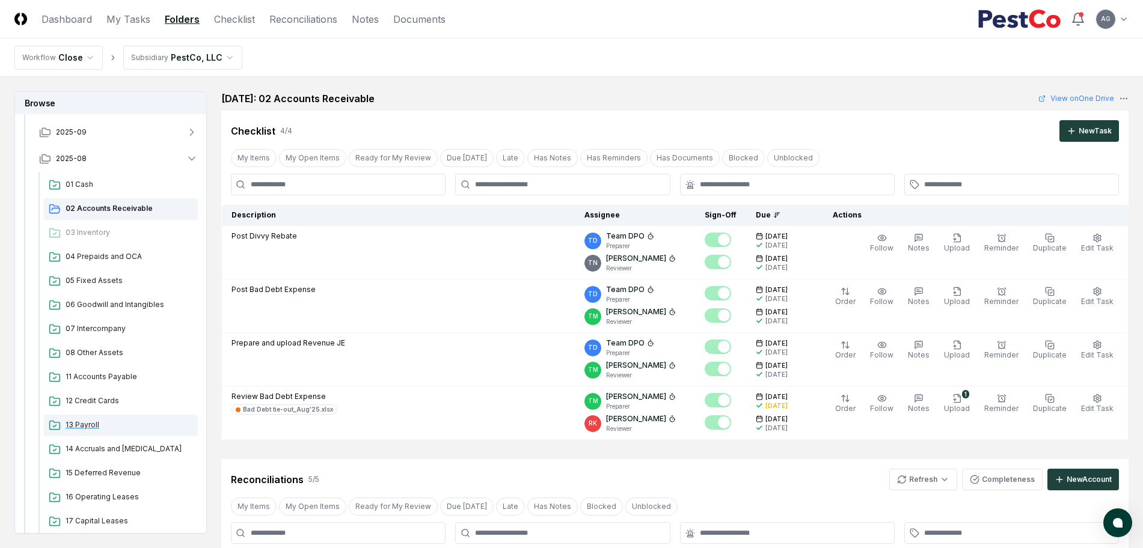
click at [90, 424] on span "13 Payroll" at bounding box center [129, 425] width 127 height 11
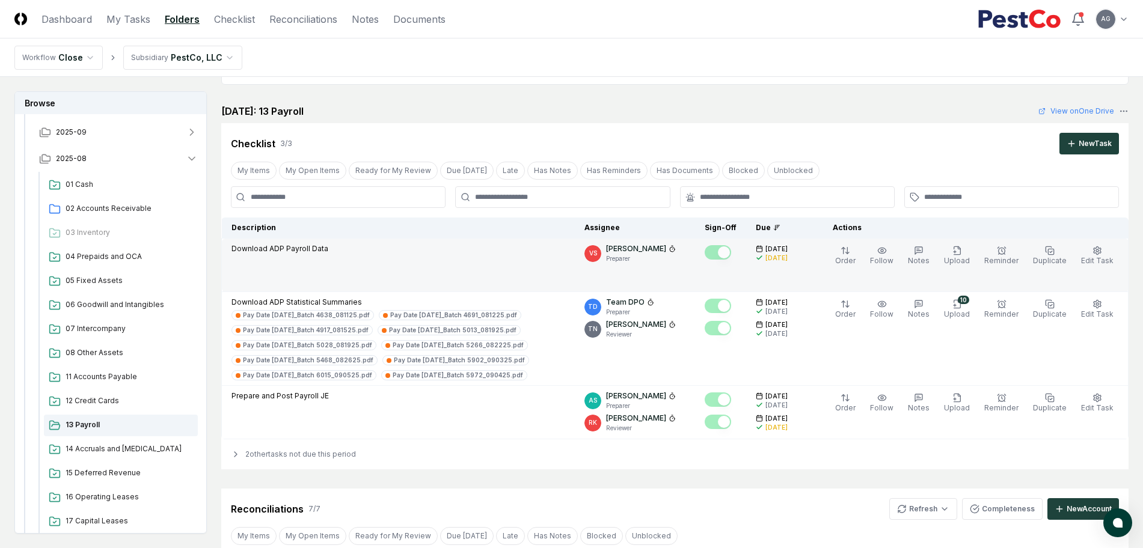
scroll to position [150, 0]
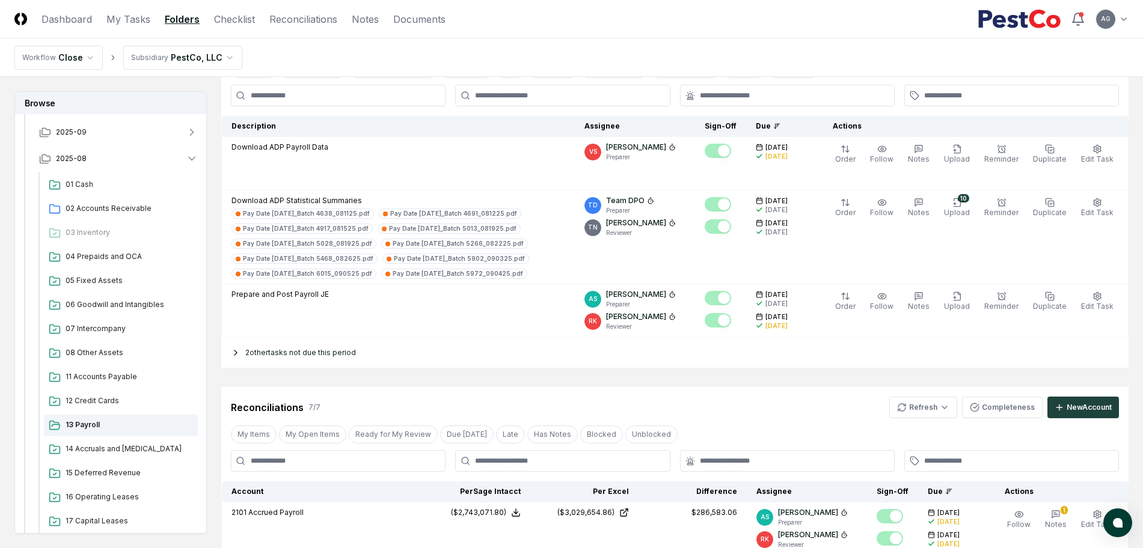
click at [234, 352] on icon at bounding box center [236, 353] width 10 height 10
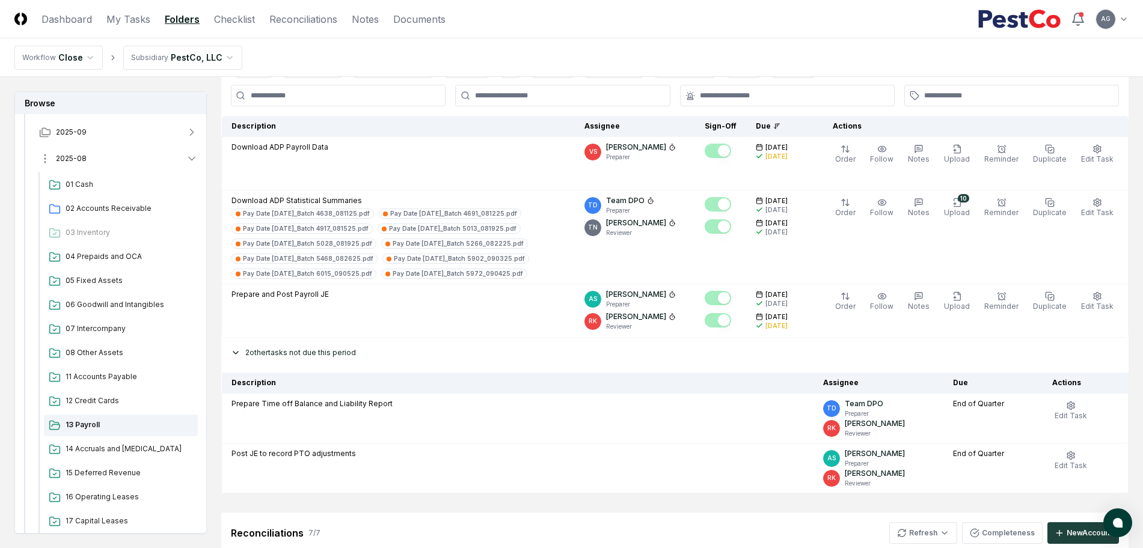
click at [134, 159] on button "2025-08" at bounding box center [118, 158] width 178 height 26
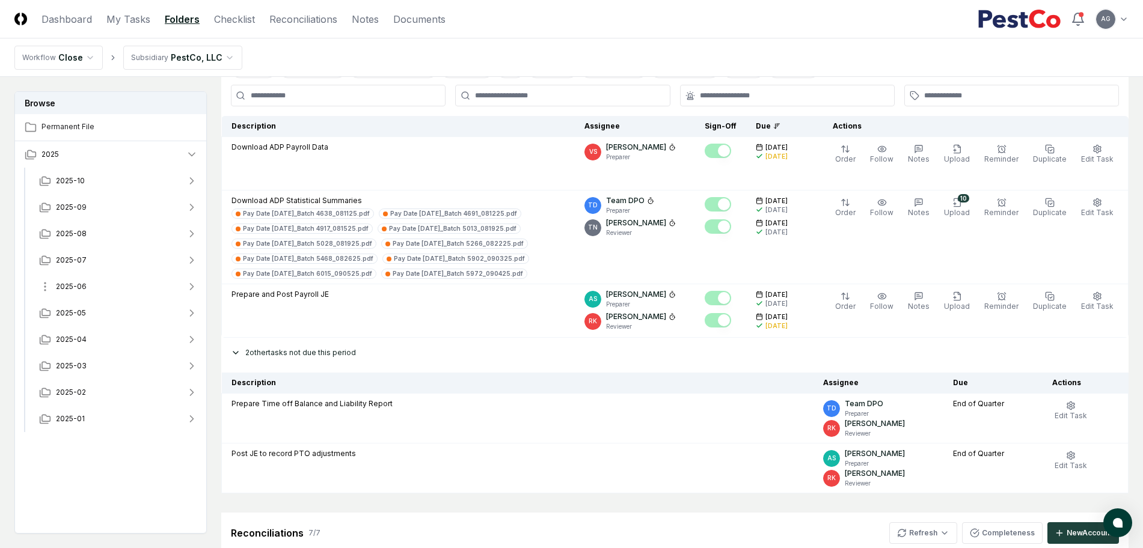
click at [115, 285] on button "2025-06" at bounding box center [118, 286] width 178 height 26
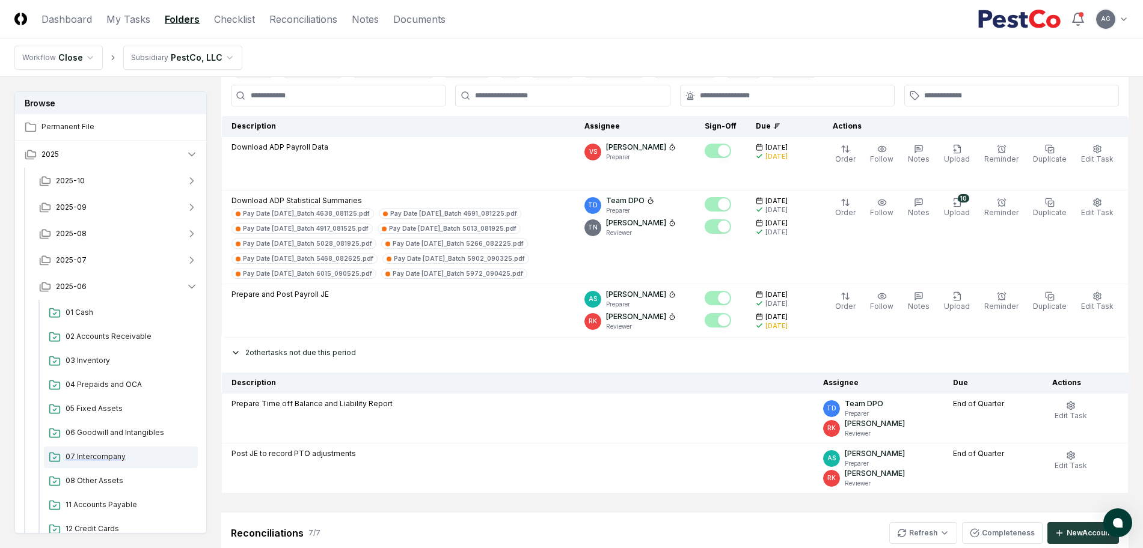
scroll to position [75, 0]
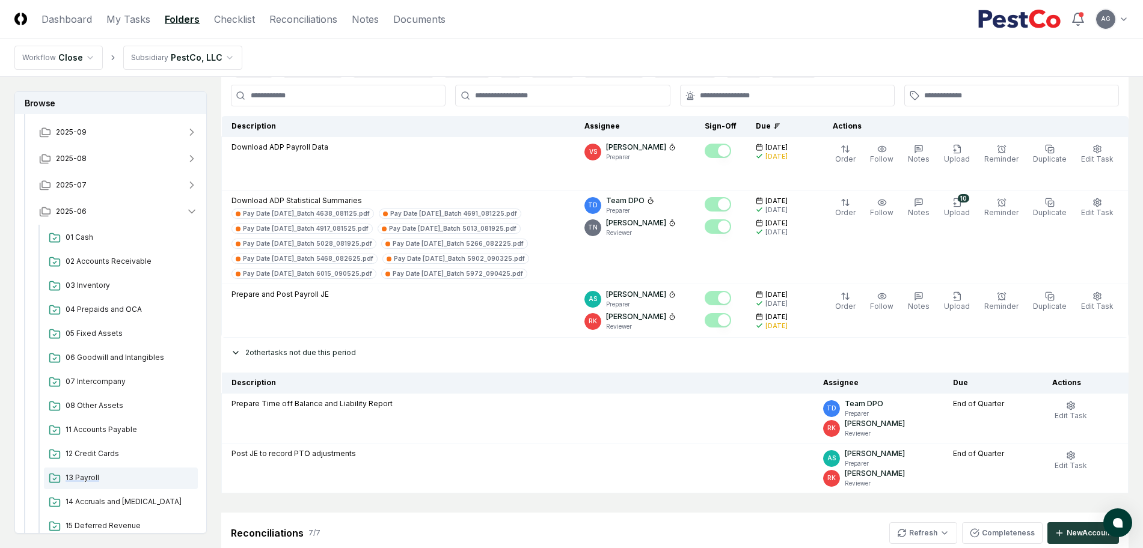
click at [89, 483] on span "13 Payroll" at bounding box center [129, 477] width 127 height 11
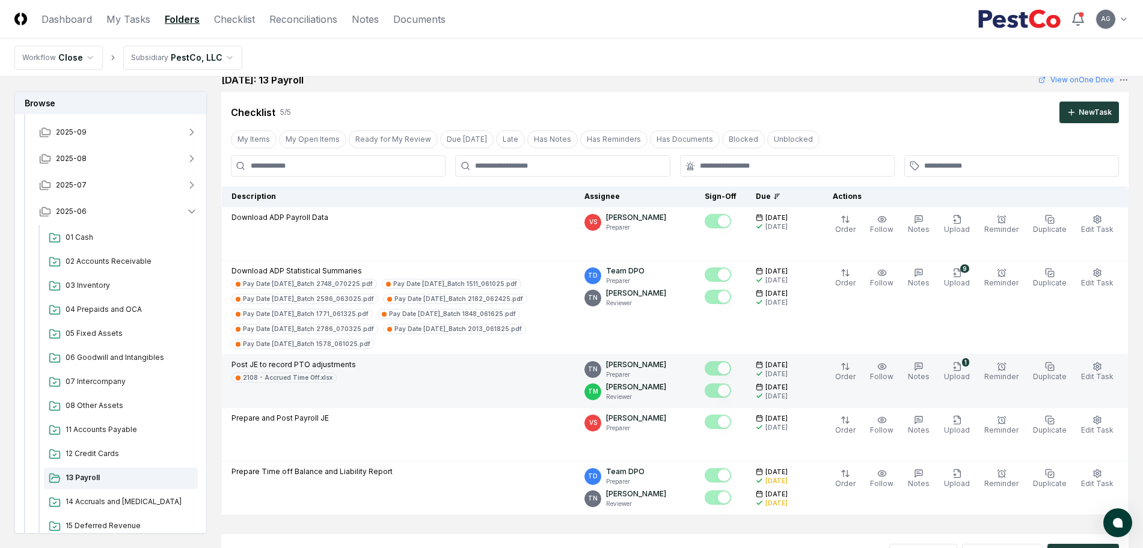
scroll to position [301, 0]
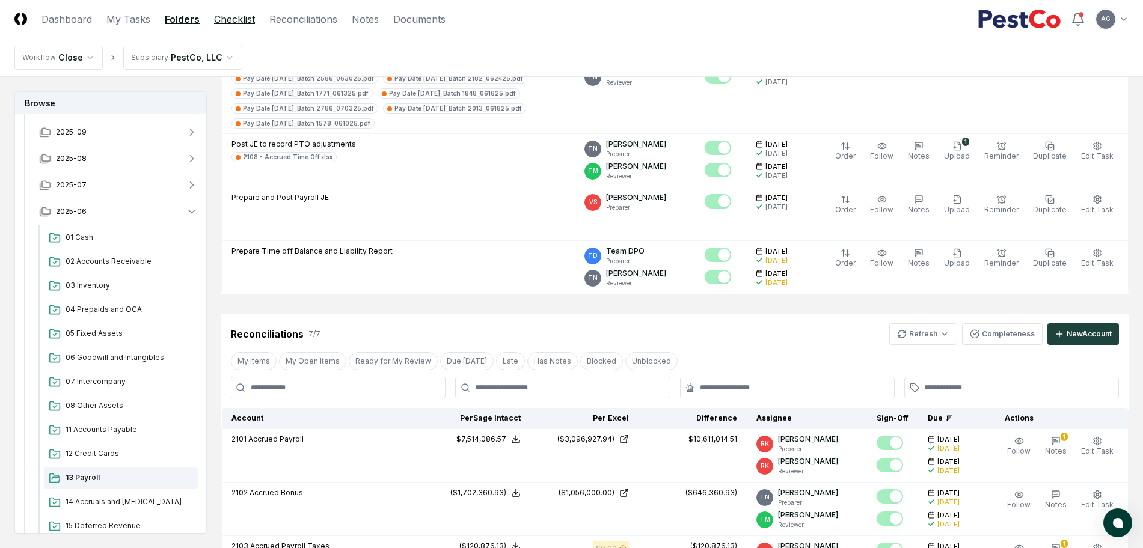
click at [228, 24] on link "Checklist" at bounding box center [234, 19] width 41 height 14
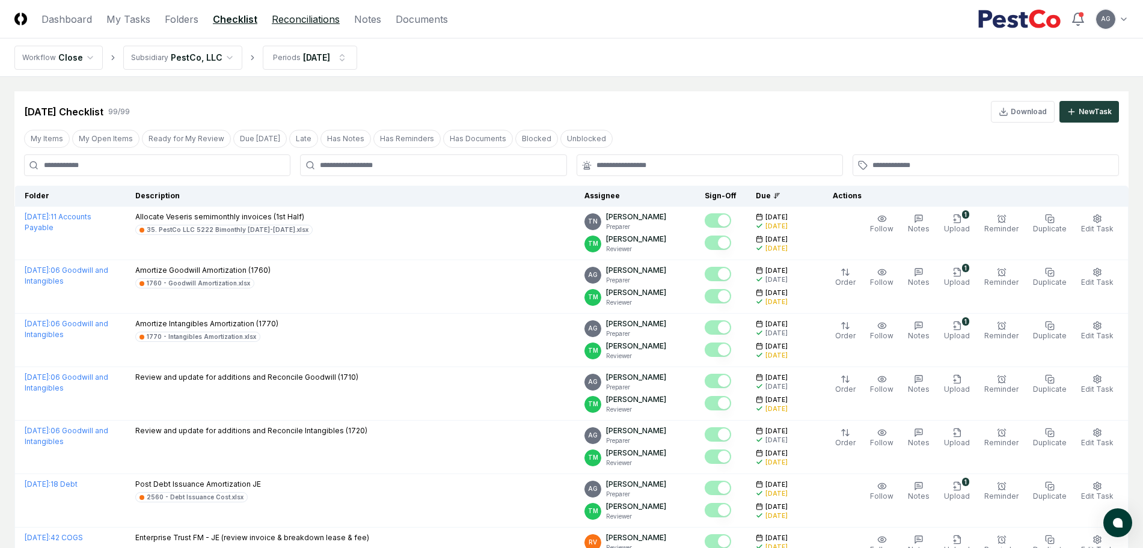
click at [328, 23] on link "Reconciliations" at bounding box center [306, 19] width 68 height 14
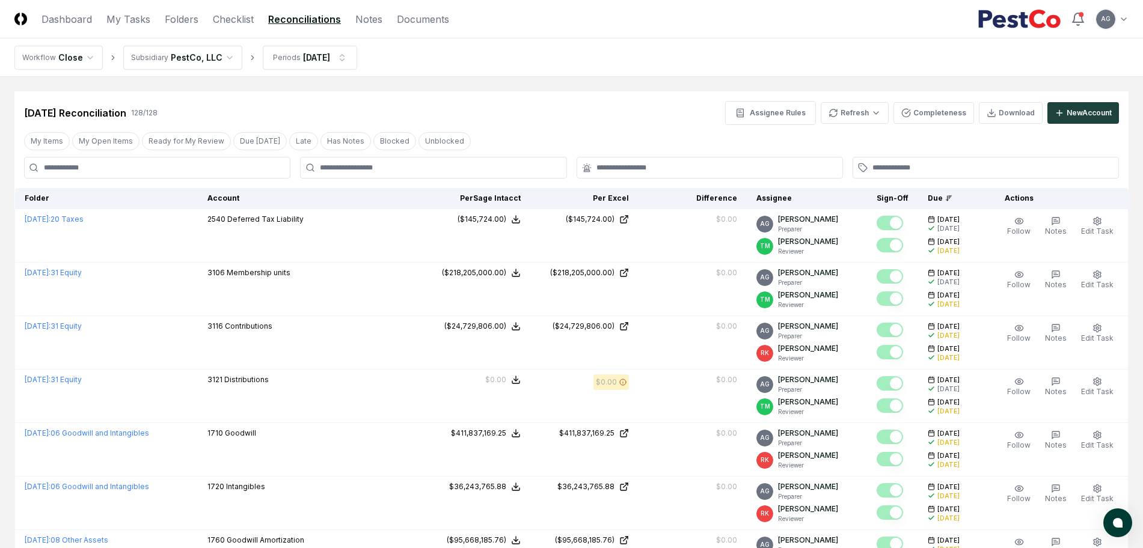
click at [525, 105] on div "[DATE] Reconciliation 128 / 128 Assignee Rules Refresh Completeness Download Ne…" at bounding box center [571, 113] width 1094 height 24
click at [499, 111] on div "[DATE] Reconciliation 128 / 128 Assignee Rules Refresh Completeness Download Ne…" at bounding box center [571, 113] width 1094 height 24
